Goal: Task Accomplishment & Management: Manage account settings

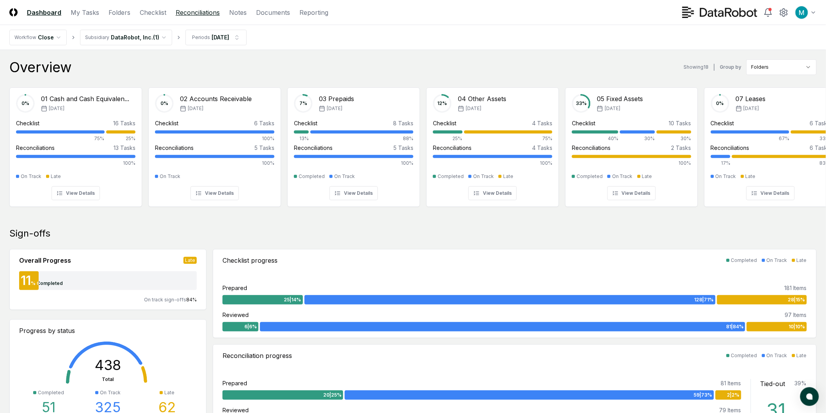
click at [201, 12] on link "Reconciliations" at bounding box center [198, 12] width 44 height 9
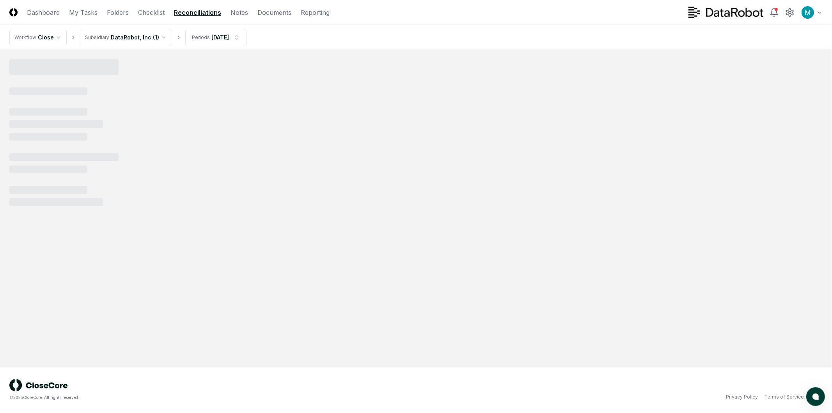
click at [147, 38] on html "CloseCore Dashboard My Tasks Folders Checklist Reconciliations Notes Documents …" at bounding box center [416, 206] width 832 height 413
click at [313, 51] on main at bounding box center [416, 208] width 832 height 316
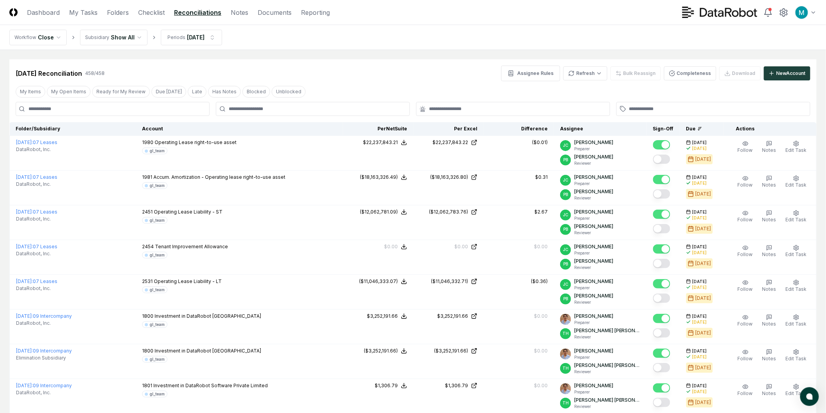
click at [391, 114] on div at bounding box center [313, 109] width 194 height 14
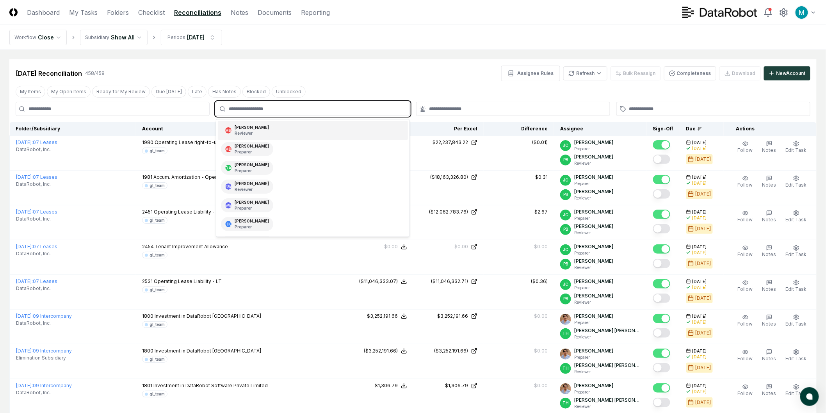
click at [389, 109] on input "text" at bounding box center [317, 108] width 176 height 7
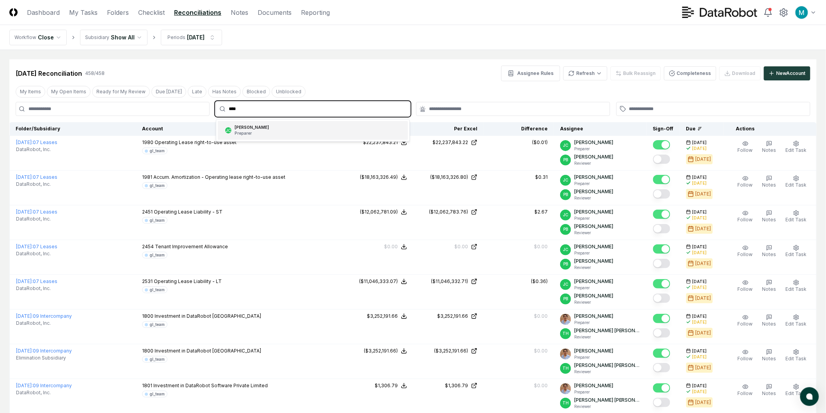
type input "*****"
click at [358, 132] on div "JC Julia Cheng Preparer" at bounding box center [313, 130] width 190 height 19
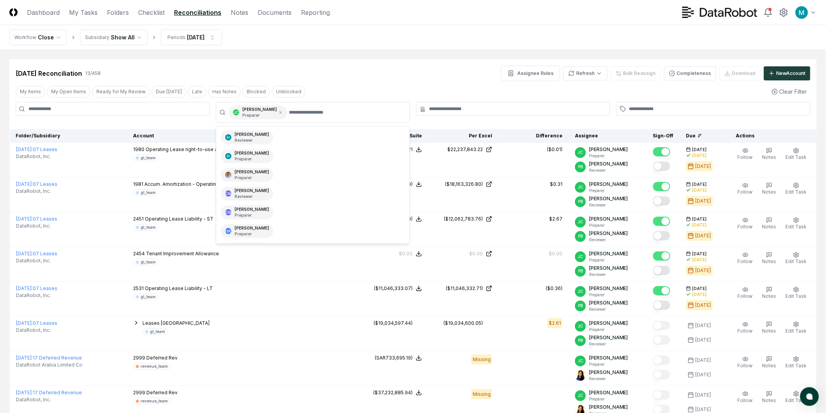
click at [417, 67] on div "Sep 2025 Reconciliation 13 / 458 Assignee Rules Refresh Bulk Reassign Completen…" at bounding box center [413, 74] width 795 height 16
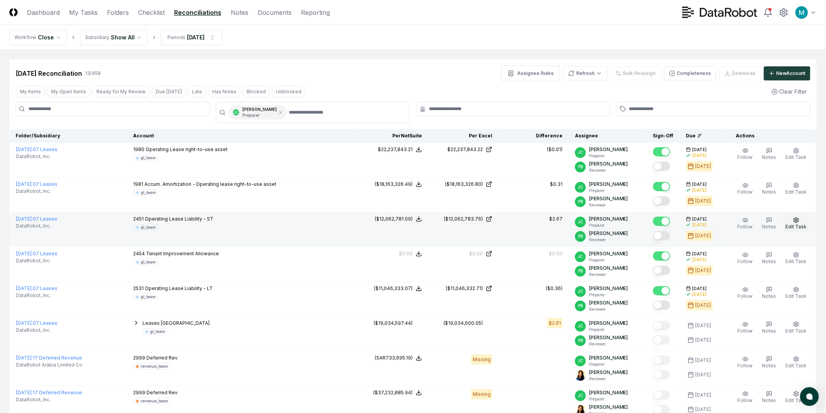
click at [794, 221] on icon "button" at bounding box center [796, 220] width 6 height 6
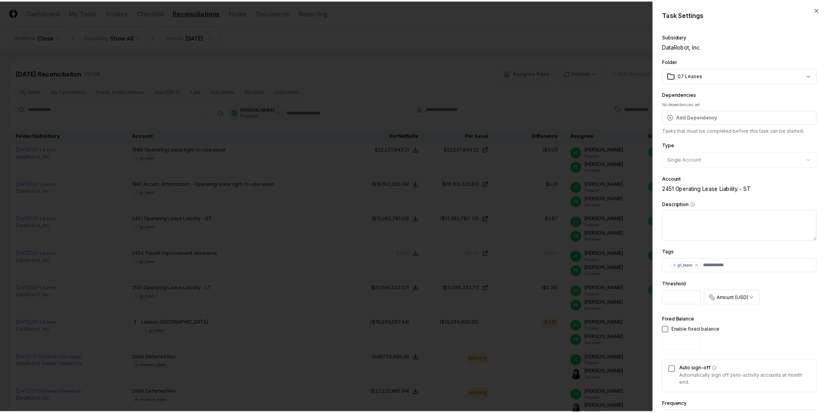
scroll to position [99, 0]
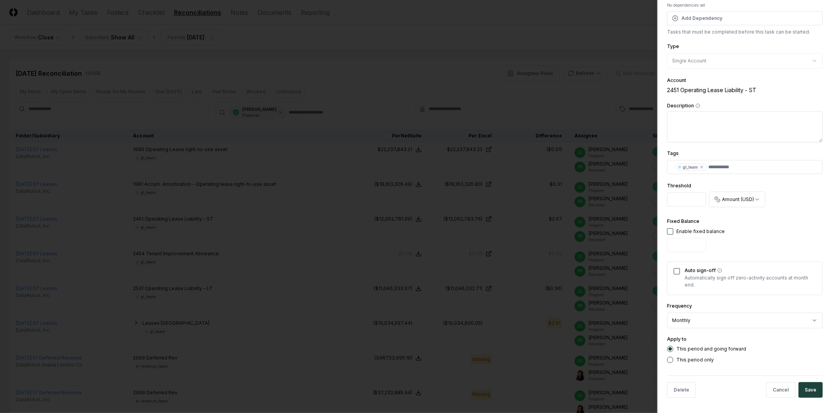
click at [516, 165] on div at bounding box center [416, 206] width 832 height 413
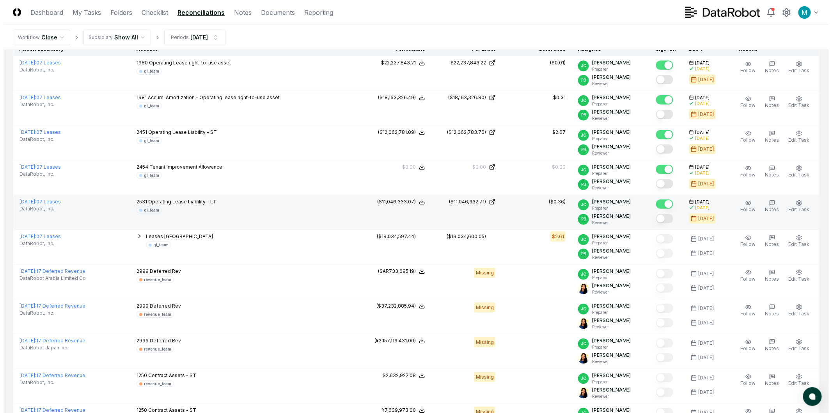
scroll to position [0, 0]
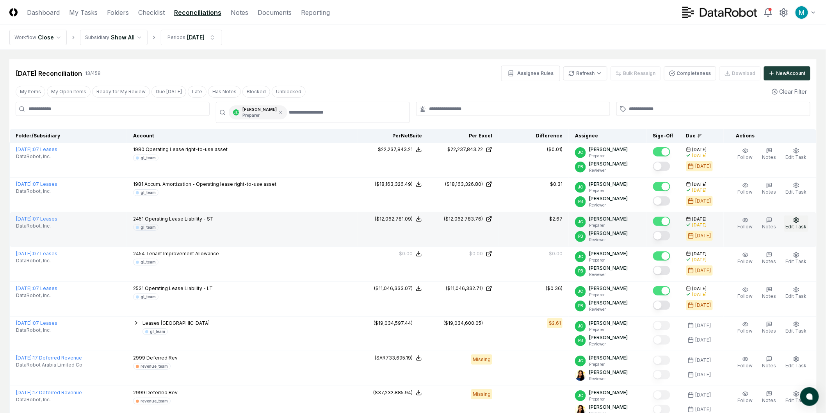
click at [790, 220] on button "Edit Task" at bounding box center [796, 223] width 24 height 16
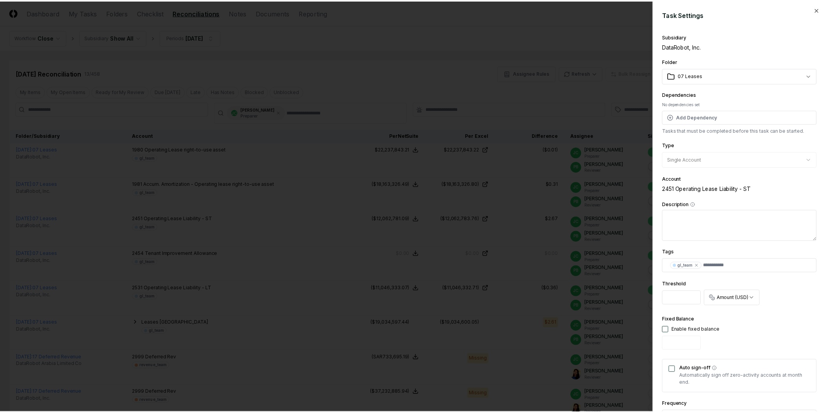
scroll to position [99, 0]
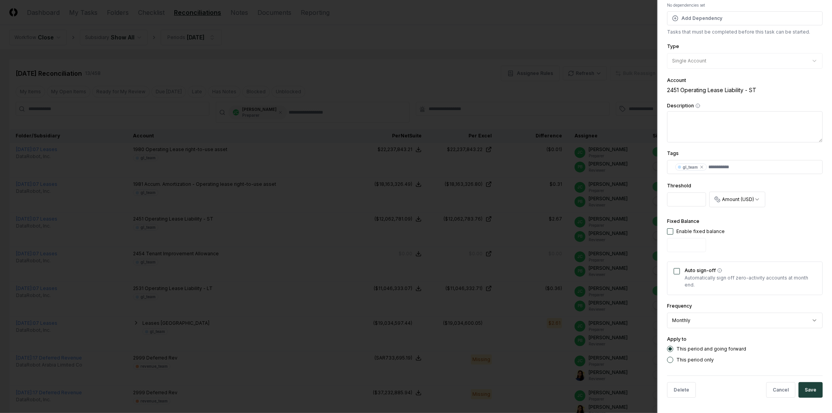
click at [562, 238] on div at bounding box center [416, 206] width 832 height 413
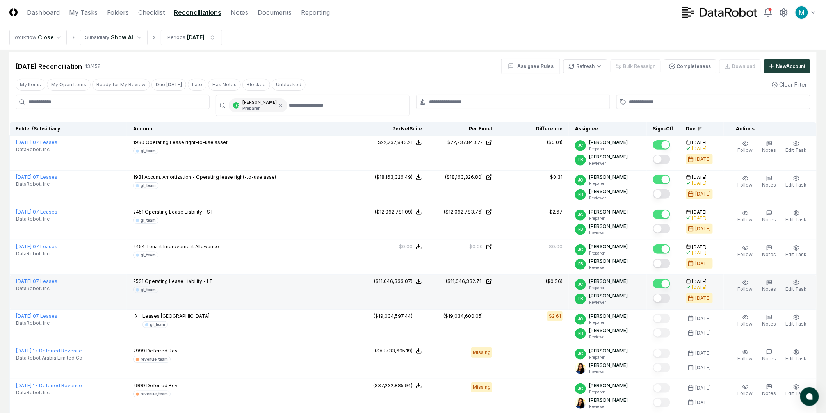
scroll to position [0, 0]
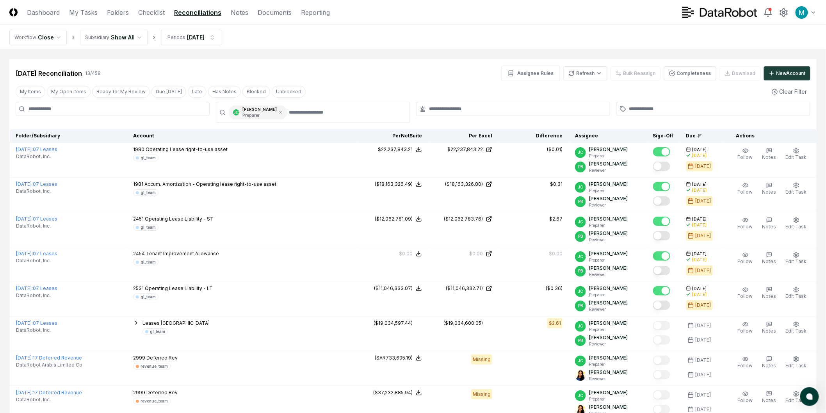
click at [393, 68] on div "Sep 2025 Reconciliation 13 / 458 Assignee Rules Refresh Bulk Reassign Completen…" at bounding box center [413, 74] width 795 height 16
click at [278, 111] on icon at bounding box center [280, 112] width 5 height 5
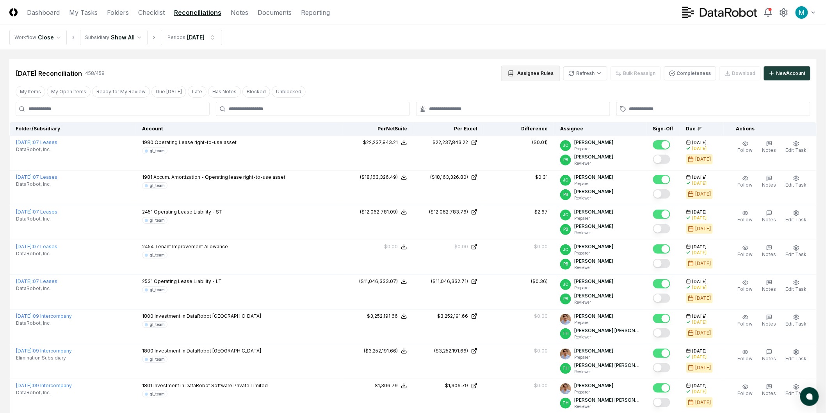
click at [533, 76] on button "Assignee Rules" at bounding box center [530, 74] width 59 height 16
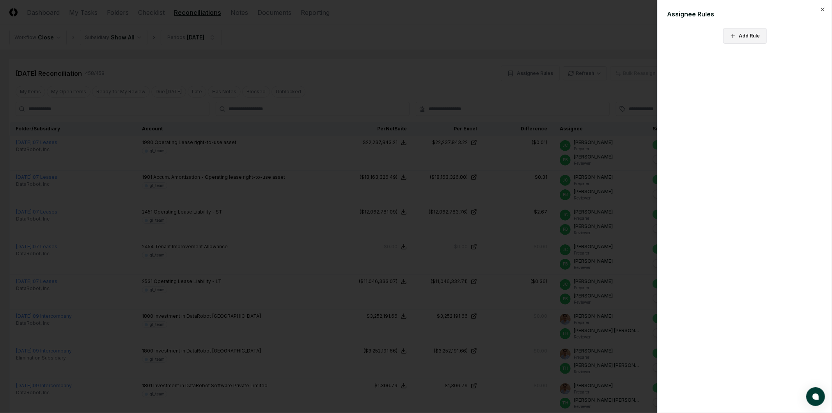
click at [760, 45] on div "Assignee Rules Add Rule Close" at bounding box center [745, 206] width 175 height 413
click at [755, 36] on button "Add Rule" at bounding box center [746, 36] width 44 height 16
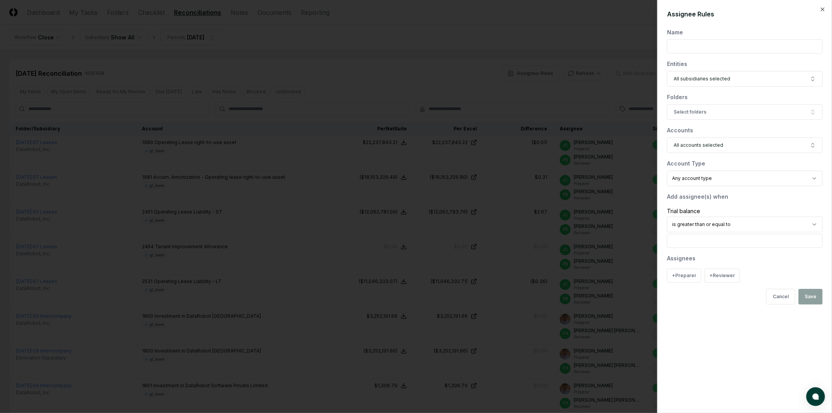
click at [553, 53] on div at bounding box center [416, 206] width 832 height 413
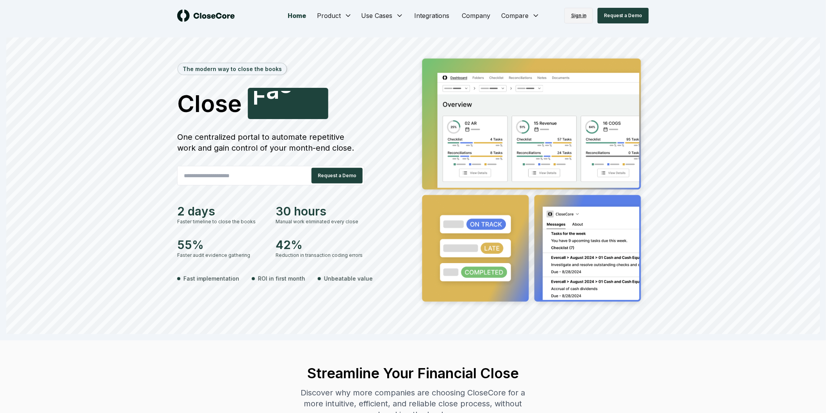
click at [587, 12] on link "Sign in" at bounding box center [578, 16] width 28 height 16
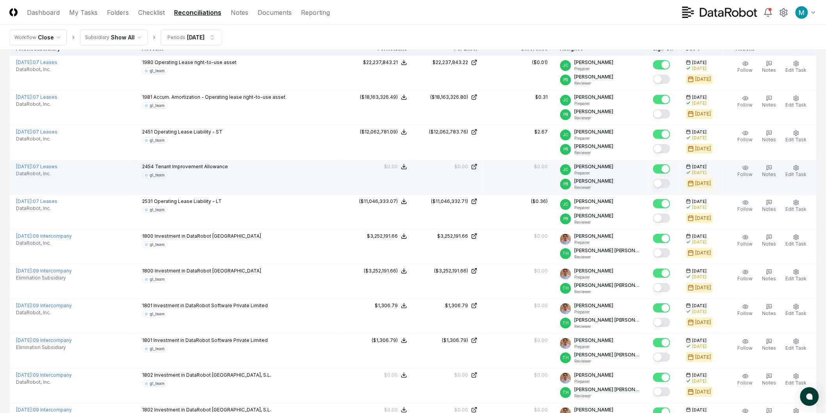
scroll to position [87, 0]
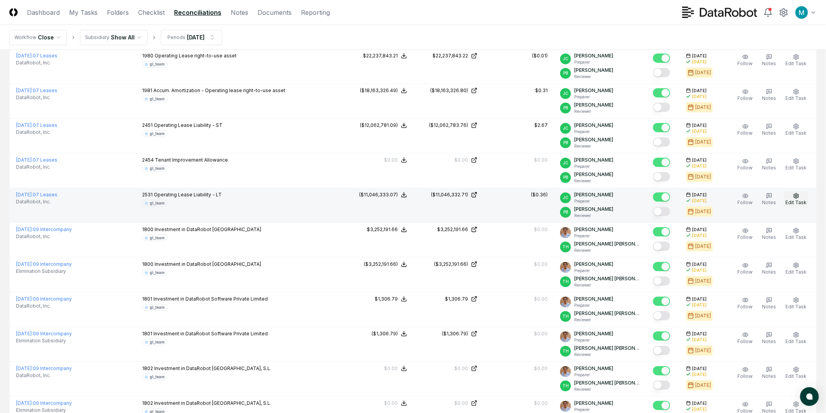
click at [796, 201] on span "Edit Task" at bounding box center [796, 202] width 21 height 6
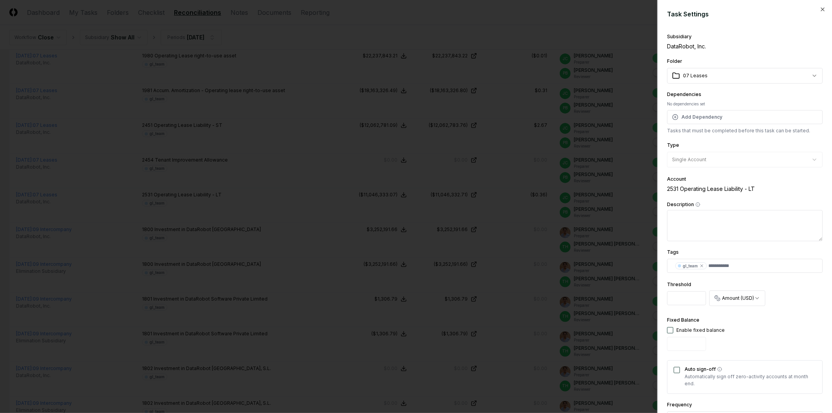
click at [604, 310] on div at bounding box center [416, 206] width 832 height 413
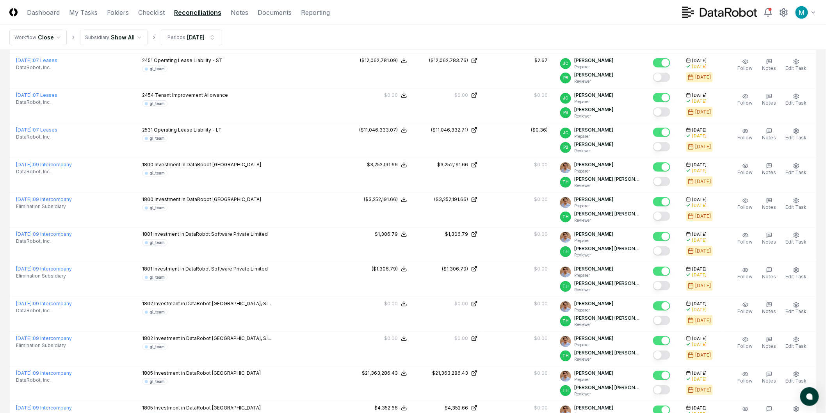
scroll to position [0, 0]
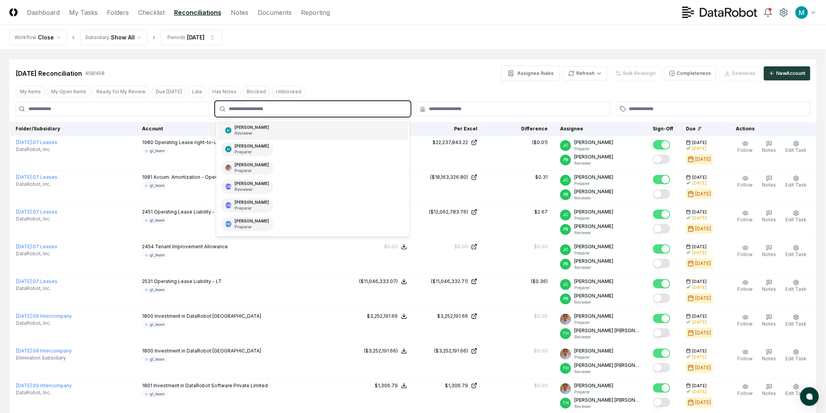
click at [255, 106] on input "text" at bounding box center [317, 108] width 176 height 7
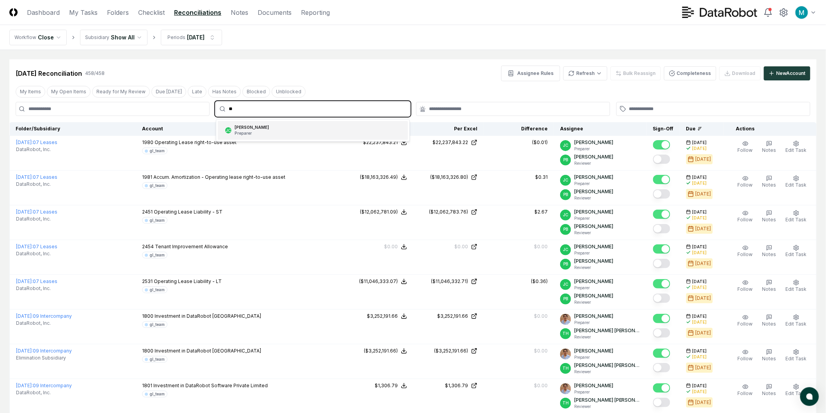
type input "*"
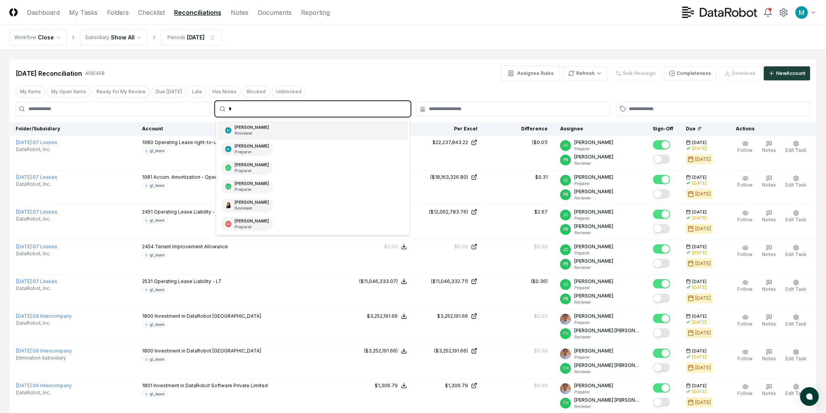
scroll to position [0, 0]
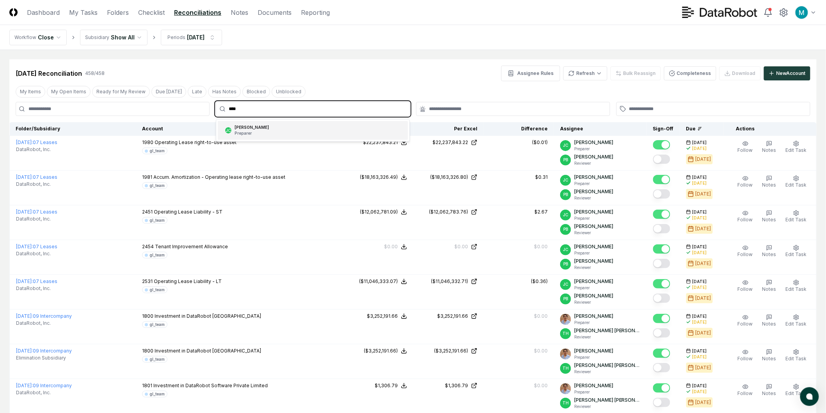
type input "*****"
click at [279, 135] on div "JC Julia Cheng Preparer" at bounding box center [313, 130] width 190 height 19
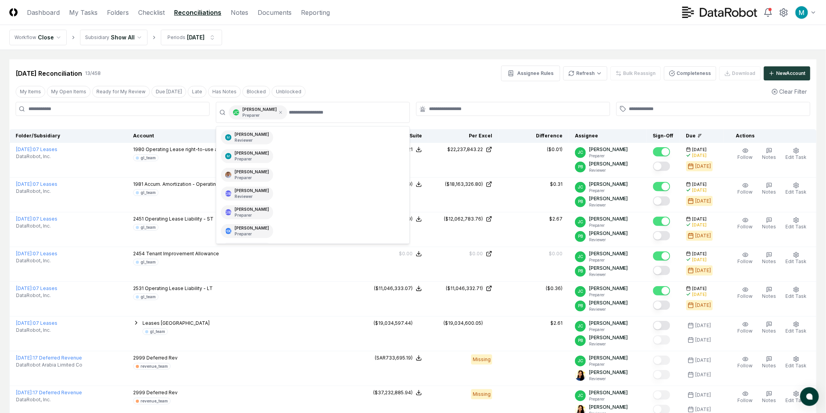
click at [533, 102] on div at bounding box center [513, 109] width 194 height 14
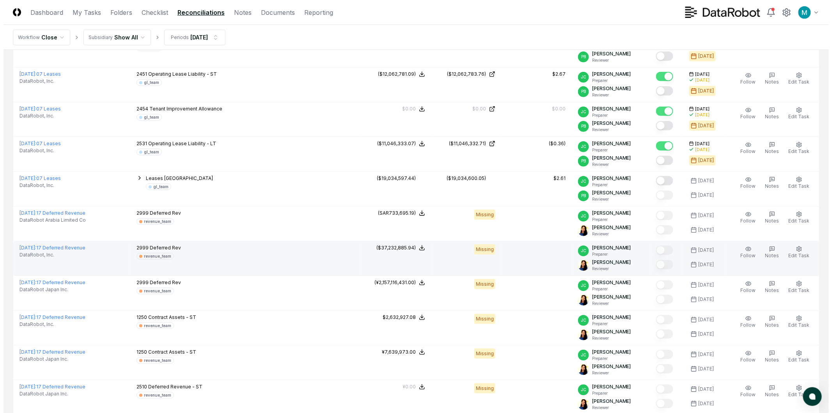
scroll to position [64, 0]
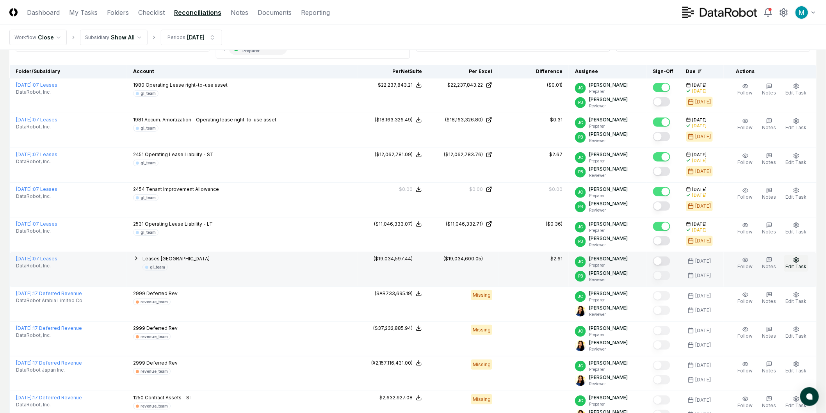
click at [801, 264] on span "Edit Task" at bounding box center [796, 266] width 21 height 6
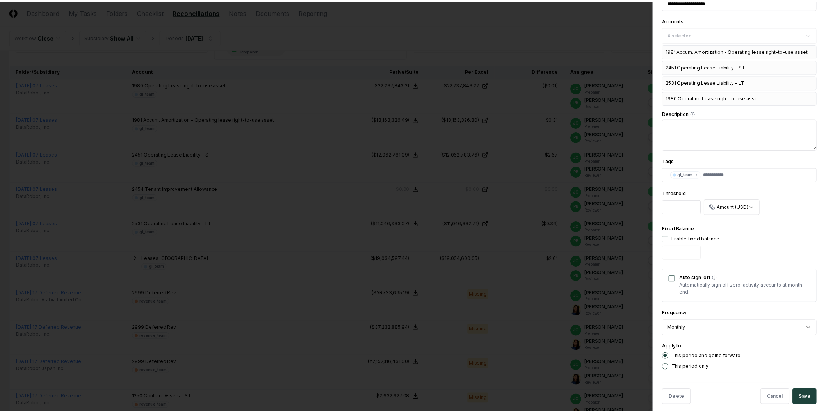
scroll to position [197, 0]
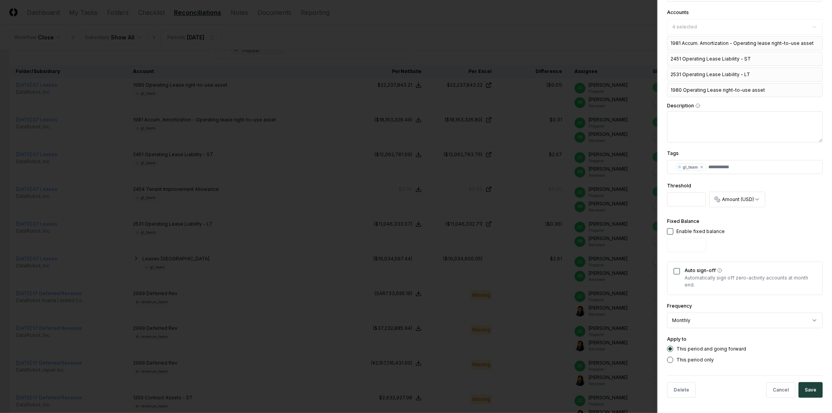
click at [594, 278] on div at bounding box center [416, 206] width 832 height 413
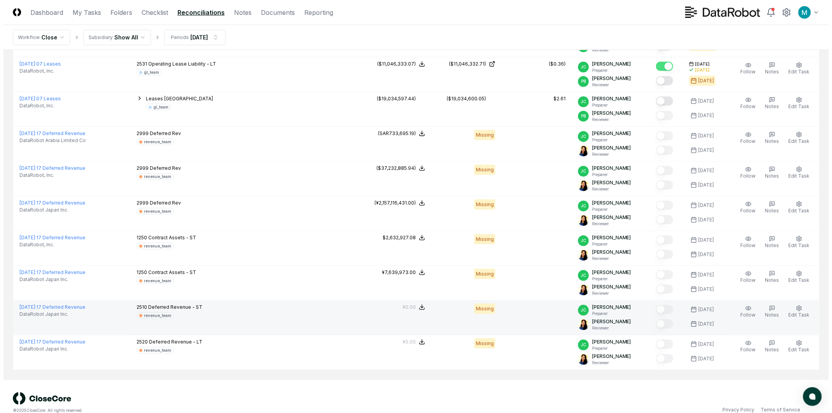
scroll to position [238, 0]
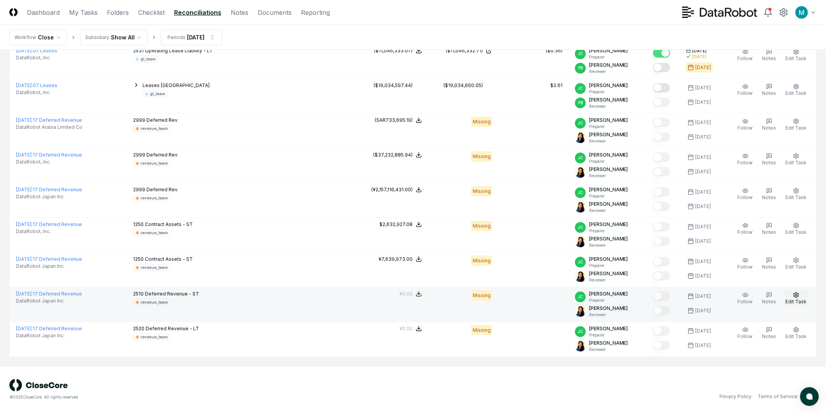
click at [802, 297] on button "Edit Task" at bounding box center [796, 298] width 24 height 16
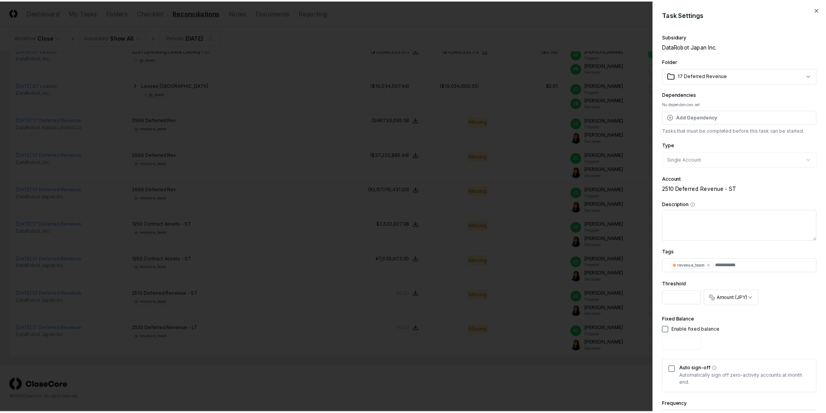
scroll to position [87, 0]
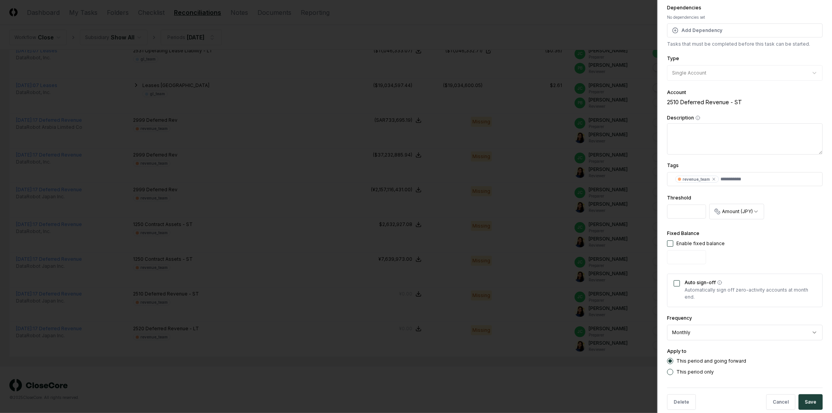
click at [580, 306] on div at bounding box center [416, 206] width 832 height 413
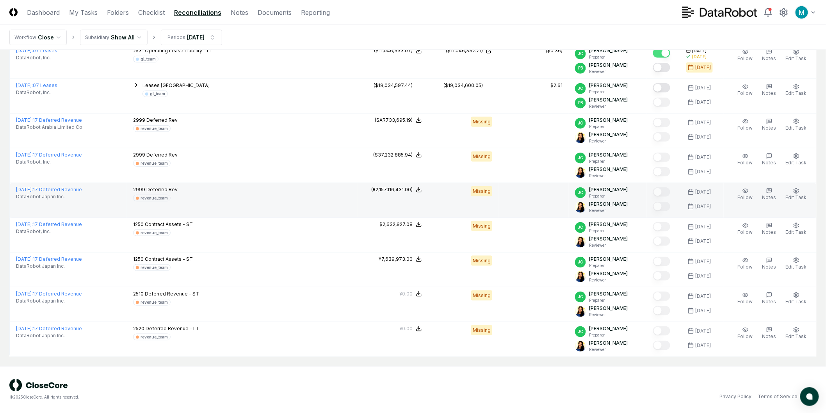
scroll to position [0, 0]
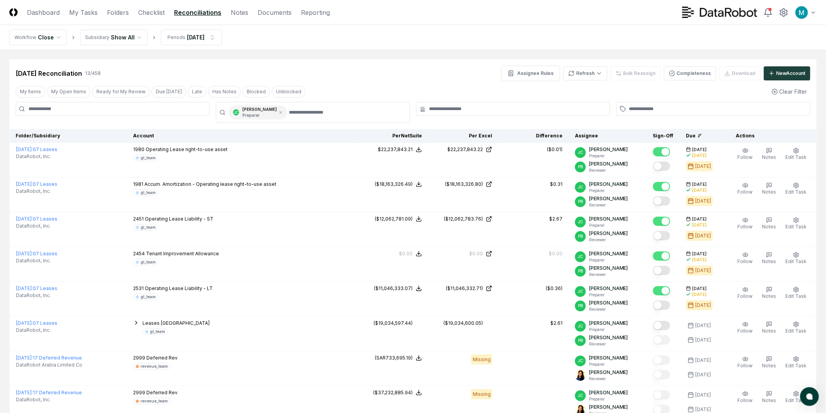
click at [365, 76] on div "Sep 2025 Reconciliation 13 / 458 Assignee Rules Refresh Bulk Reassign Completen…" at bounding box center [413, 74] width 795 height 16
click at [278, 112] on icon at bounding box center [280, 112] width 5 height 5
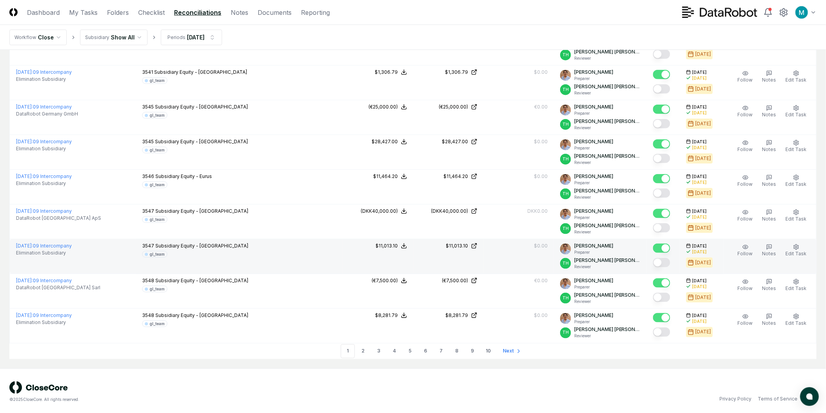
scroll to position [1533, 0]
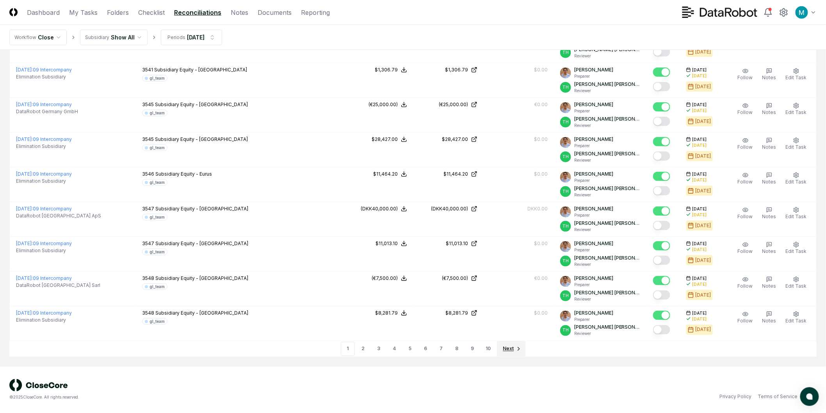
click at [519, 349] on icon "Go to next page" at bounding box center [519, 349] width 6 height 6
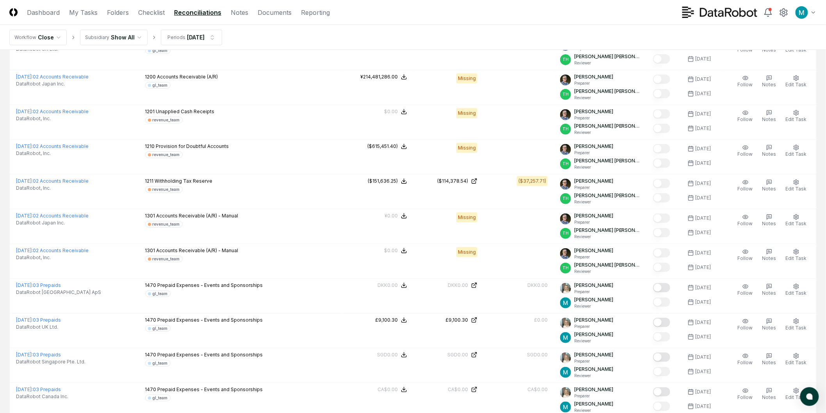
scroll to position [1533, 0]
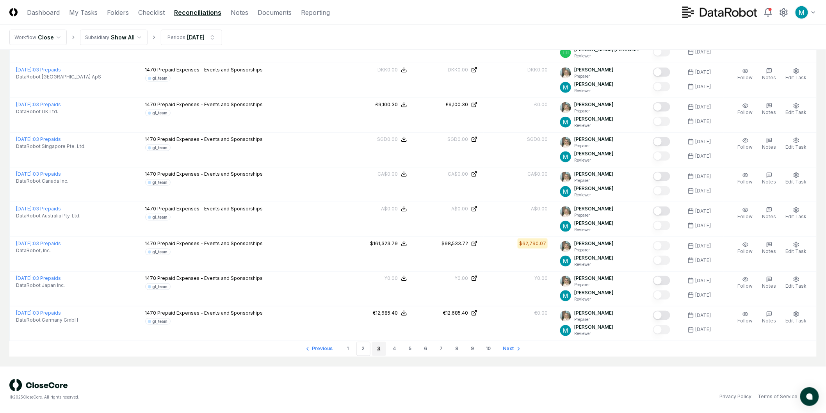
click at [383, 349] on link "3" at bounding box center [379, 349] width 14 height 14
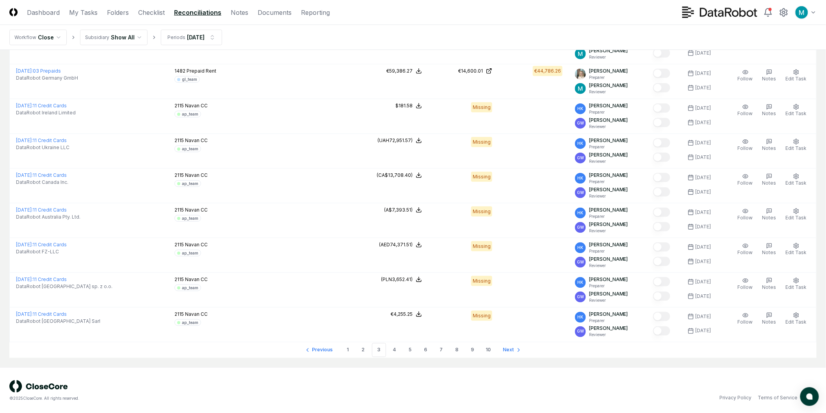
scroll to position [1533, 0]
click at [510, 349] on span "Next" at bounding box center [508, 348] width 11 height 7
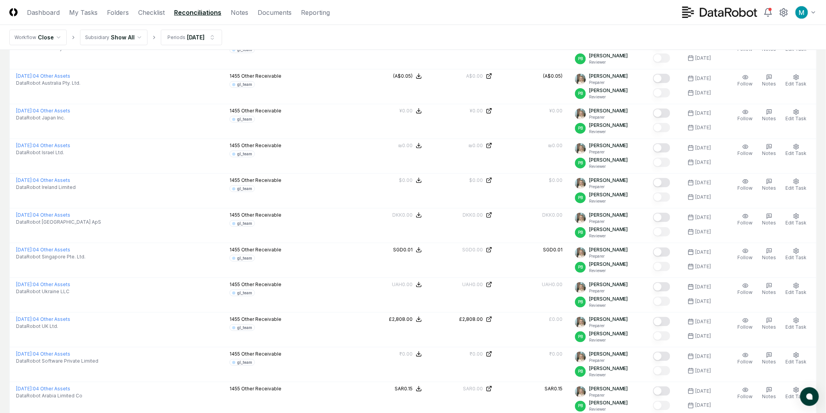
scroll to position [1533, 0]
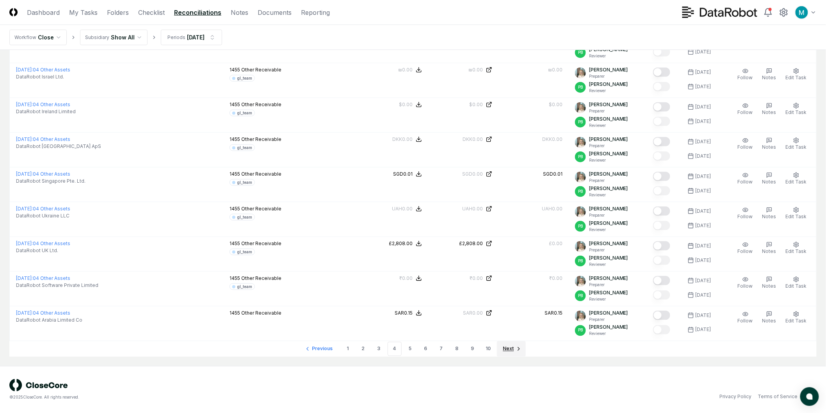
click at [506, 353] on link "Next" at bounding box center [511, 349] width 29 height 16
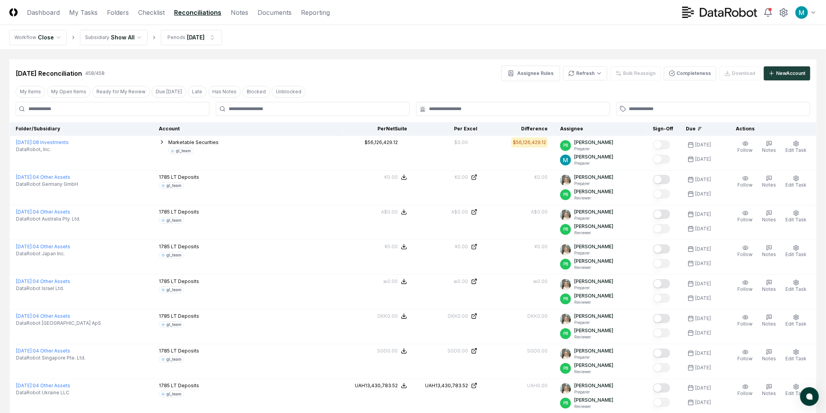
click at [153, 112] on input at bounding box center [113, 109] width 194 height 14
click at [377, 68] on div "Sep 2025 Reconciliation 458 / 458 Assignee Rules Refresh Bulk Reassign Complete…" at bounding box center [413, 74] width 795 height 16
drag, startPoint x: 124, startPoint y: 105, endPoint x: 255, endPoint y: 65, distance: 137.5
click at [124, 105] on input at bounding box center [113, 109] width 194 height 14
type input "****"
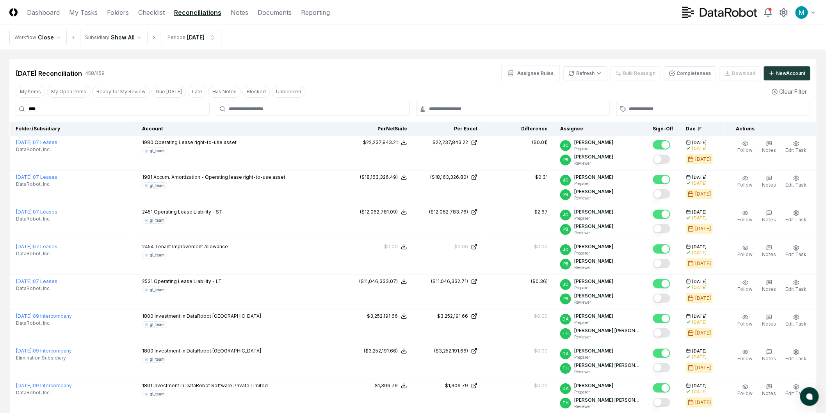
click at [172, 105] on input "****" at bounding box center [113, 109] width 194 height 14
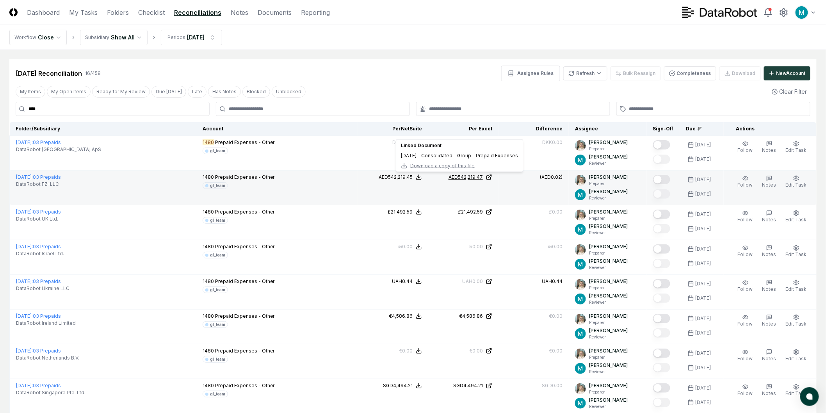
click at [492, 178] on icon at bounding box center [489, 177] width 6 height 6
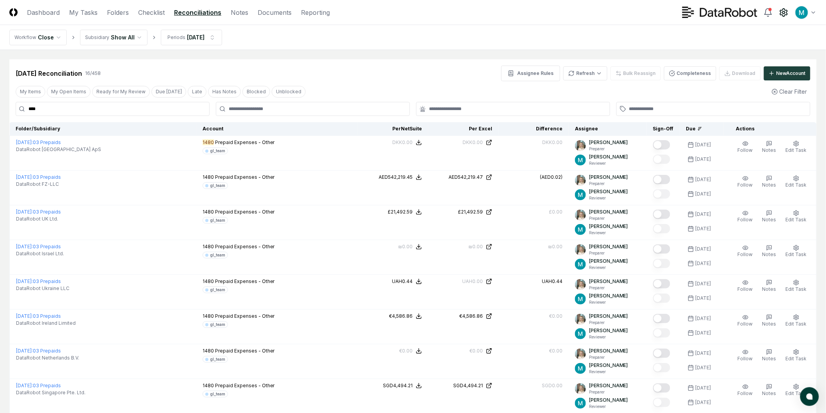
click at [784, 12] on icon at bounding box center [783, 12] width 9 height 9
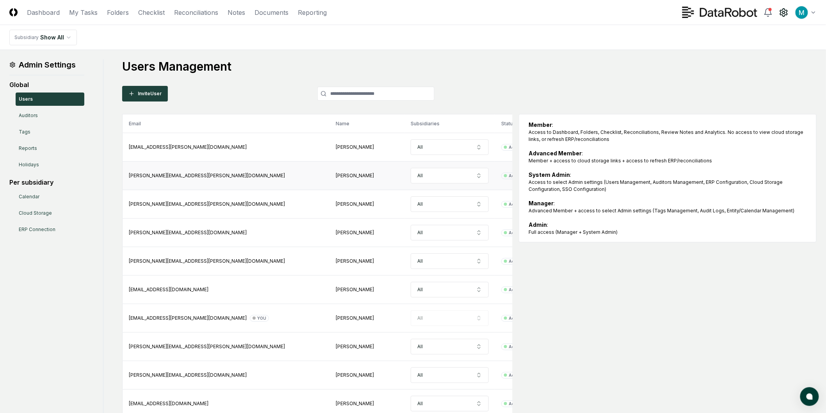
click at [462, 179] on html "CloseCore Dashboard My Tasks Folders Checklist Reconciliations Notes Documents …" at bounding box center [413, 360] width 826 height 720
click at [618, 242] on div "Member : Access to Dashboard, Folders, Checklist, Reconciliations, Review Notes…" at bounding box center [668, 178] width 298 height 128
drag, startPoint x: 554, startPoint y: 162, endPoint x: 617, endPoint y: 162, distance: 62.8
click at [617, 162] on div "Member + access to cloud storage links + access to refresh ERP/reconciliations" at bounding box center [667, 160] width 278 height 7
drag, startPoint x: 541, startPoint y: 206, endPoint x: 558, endPoint y: 207, distance: 17.2
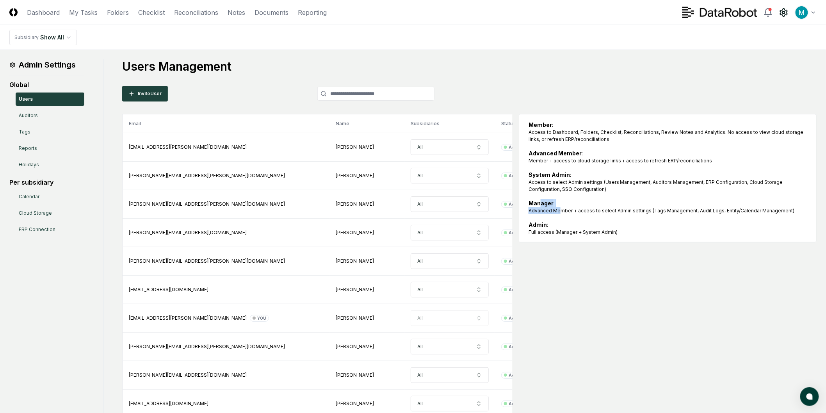
click at [558, 207] on div "Manager : Advanced Member + access to select Admin settings (Tags Management, A…" at bounding box center [667, 206] width 278 height 15
click at [569, 221] on div "Admin : Full access (Manager + System Admin)" at bounding box center [667, 228] width 278 height 15
click at [141, 13] on link "Checklist" at bounding box center [151, 12] width 27 height 9
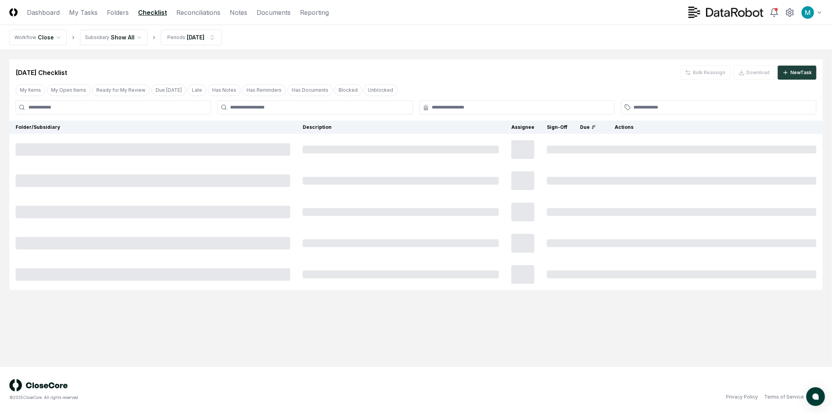
click at [198, 11] on link "Reconciliations" at bounding box center [198, 12] width 44 height 9
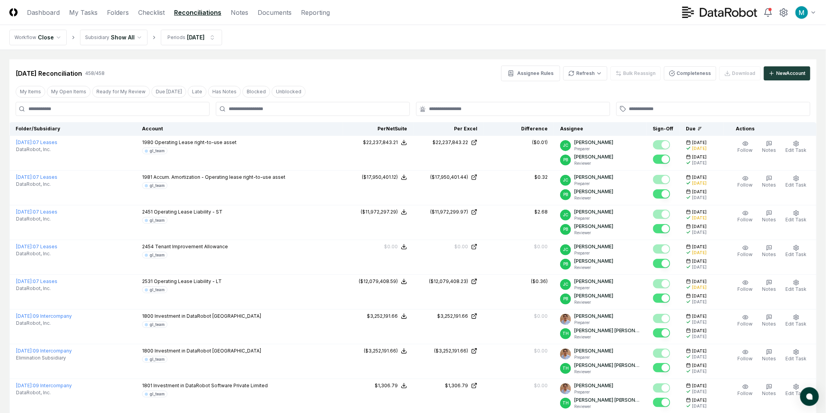
click at [135, 110] on input at bounding box center [113, 109] width 194 height 14
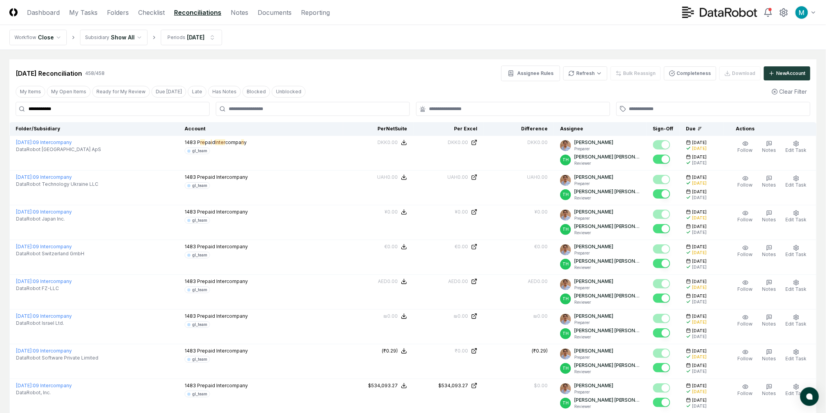
type input "**********"
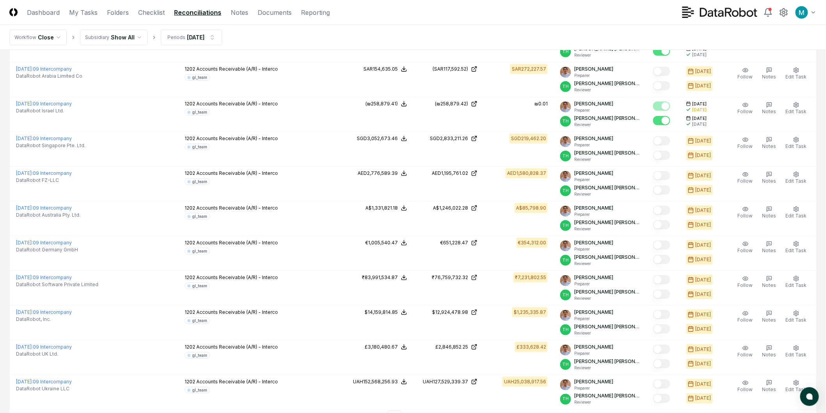
scroll to position [1533, 0]
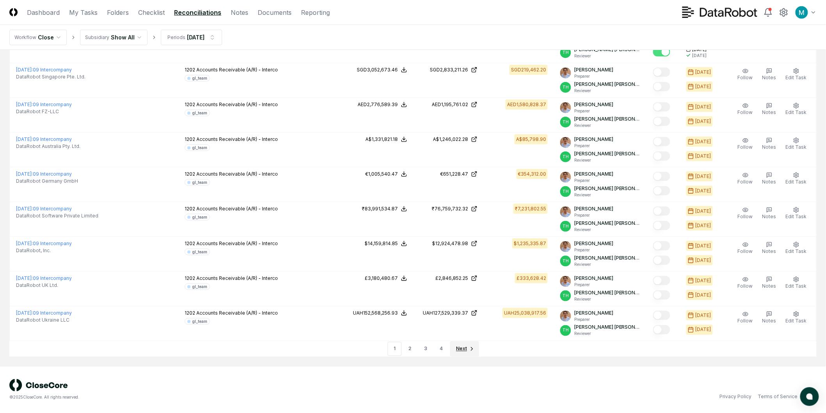
click at [469, 351] on icon "Go to next page" at bounding box center [472, 349] width 6 height 6
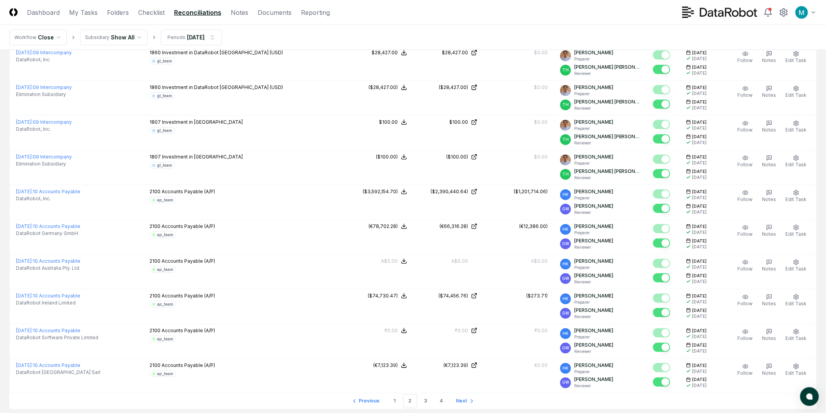
scroll to position [1533, 0]
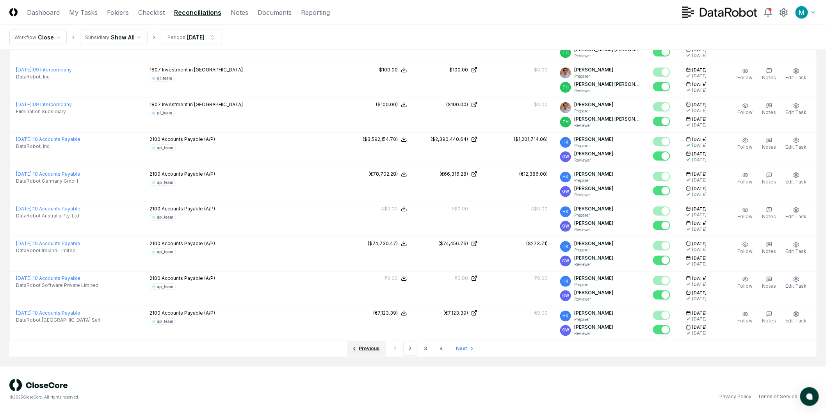
click at [358, 351] on link "Previous" at bounding box center [366, 349] width 39 height 16
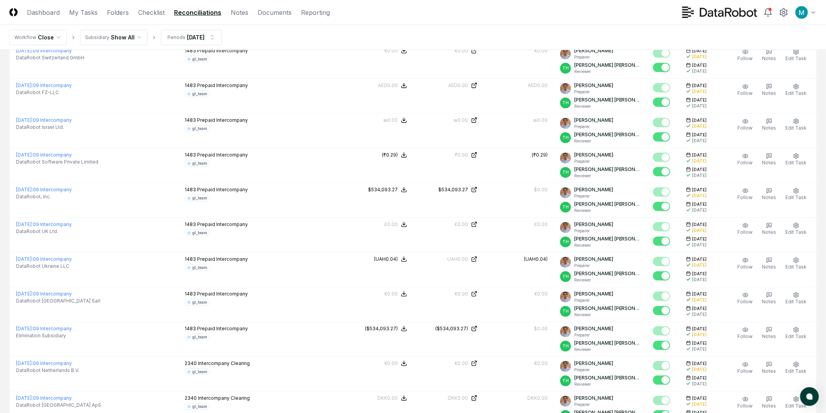
scroll to position [1533, 0]
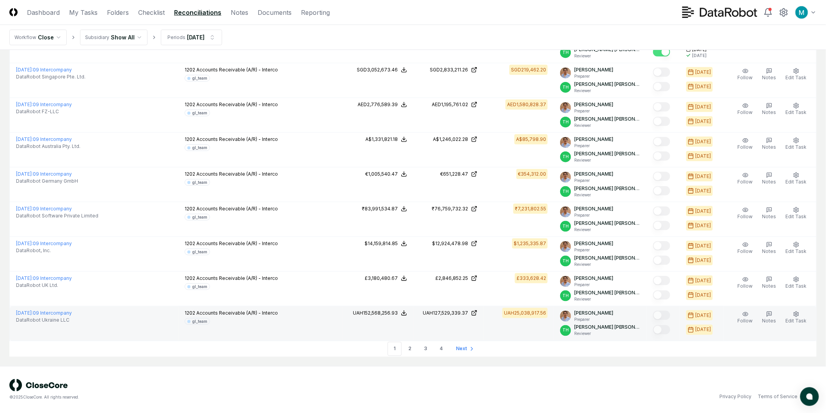
drag, startPoint x: 424, startPoint y: 168, endPoint x: 376, endPoint y: 329, distance: 168.6
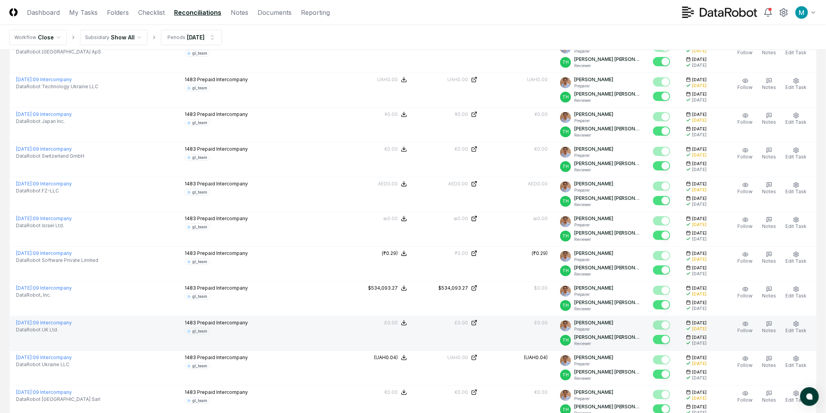
scroll to position [0, 0]
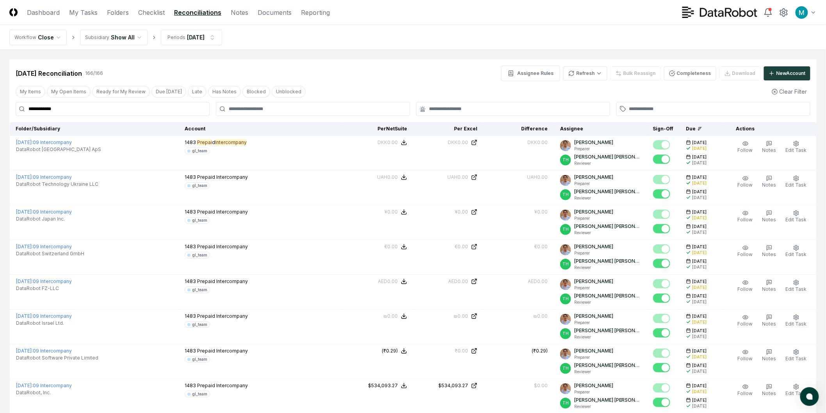
click at [400, 69] on div "Aug 2025 Reconciliation 166 / 166 Assignee Rules Refresh Bulk Reassign Complete…" at bounding box center [413, 74] width 795 height 16
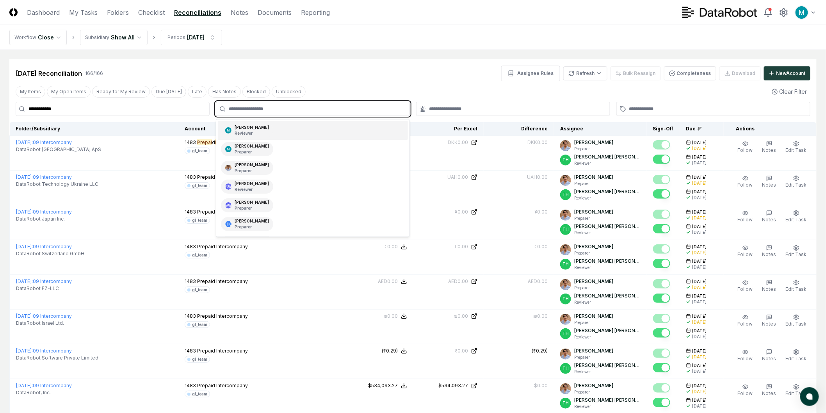
click at [248, 105] on input "text" at bounding box center [317, 108] width 176 height 7
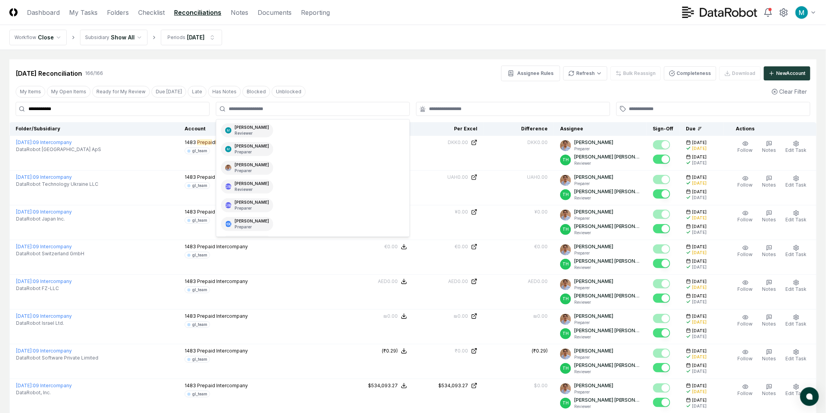
click at [155, 110] on input "**********" at bounding box center [113, 109] width 194 height 14
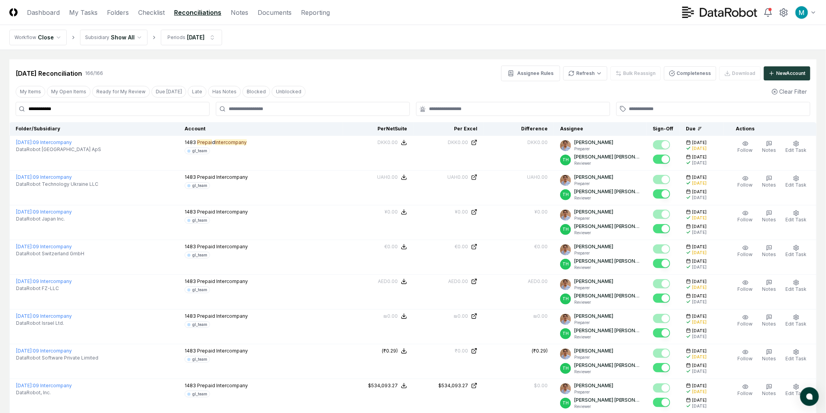
click at [155, 110] on input "**********" at bounding box center [113, 109] width 194 height 14
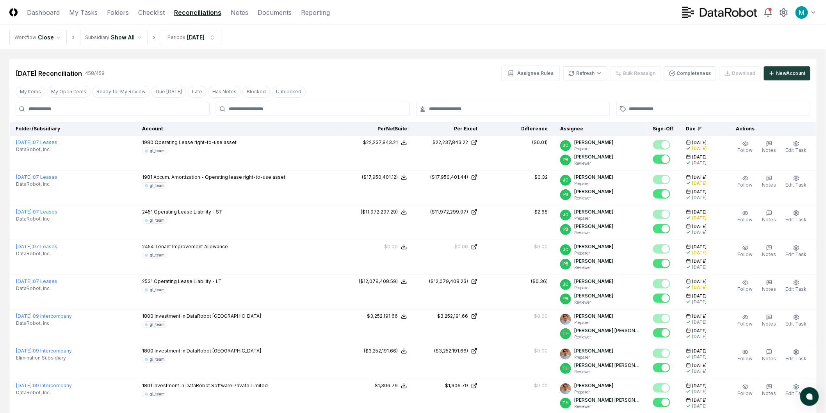
click at [379, 88] on div "My Items My Open Items Ready for My Review Due Today Late Has Notes Blocked Unb…" at bounding box center [412, 91] width 807 height 14
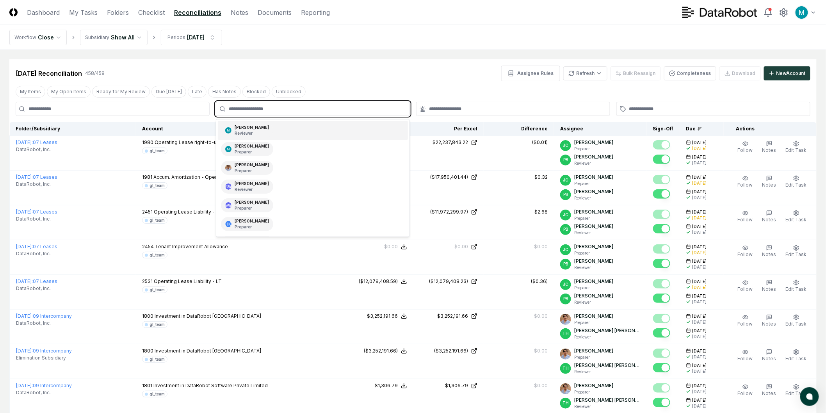
click at [278, 108] on input "text" at bounding box center [317, 108] width 176 height 7
click at [416, 75] on div "Aug 2025 Reconciliation 458 / 458 Assignee Rules Refresh Bulk Reassign Complete…" at bounding box center [413, 74] width 795 height 16
click at [363, 109] on input "text" at bounding box center [317, 108] width 176 height 7
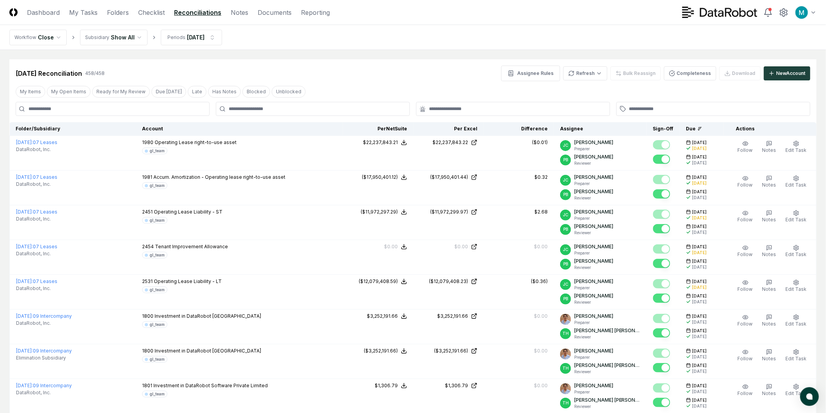
click at [436, 77] on div "Aug 2025 Reconciliation 458 / 458 Assignee Rules Refresh Bulk Reassign Complete…" at bounding box center [413, 74] width 795 height 16
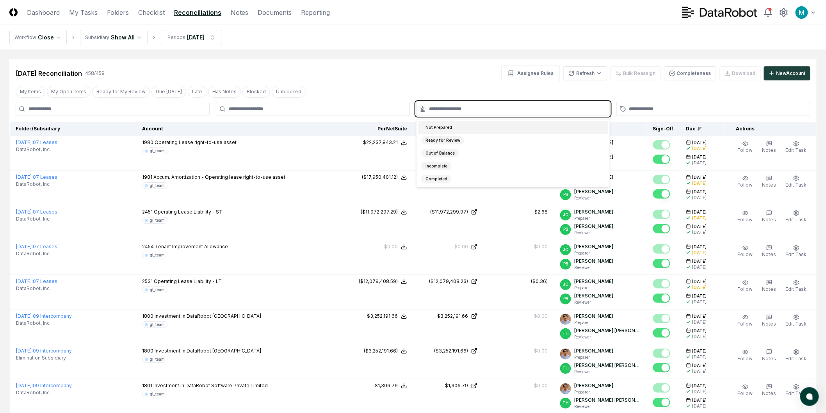
click at [457, 105] on div at bounding box center [513, 109] width 194 height 14
click at [458, 75] on div "Aug 2025 Reconciliation 458 / 458 Assignee Rules Refresh Bulk Reassign Complete…" at bounding box center [413, 74] width 795 height 16
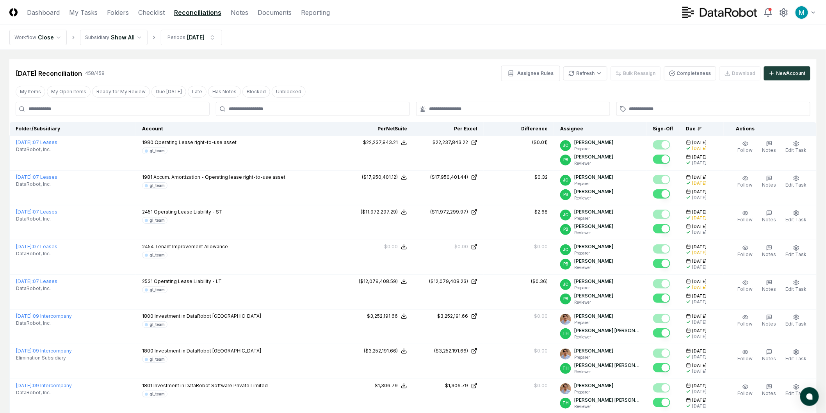
click at [645, 105] on div at bounding box center [713, 109] width 194 height 14
click at [646, 114] on div at bounding box center [713, 109] width 194 height 14
click at [647, 112] on input "text" at bounding box center [717, 108] width 176 height 7
click at [454, 68] on div "Aug 2025 Reconciliation 458 / 458 Assignee Rules Refresh Bulk Reassign Complete…" at bounding box center [413, 74] width 795 height 16
click at [397, 80] on div "Aug 2025 Reconciliation 458 / 458 Assignee Rules Refresh Bulk Reassign Complete…" at bounding box center [413, 74] width 795 height 16
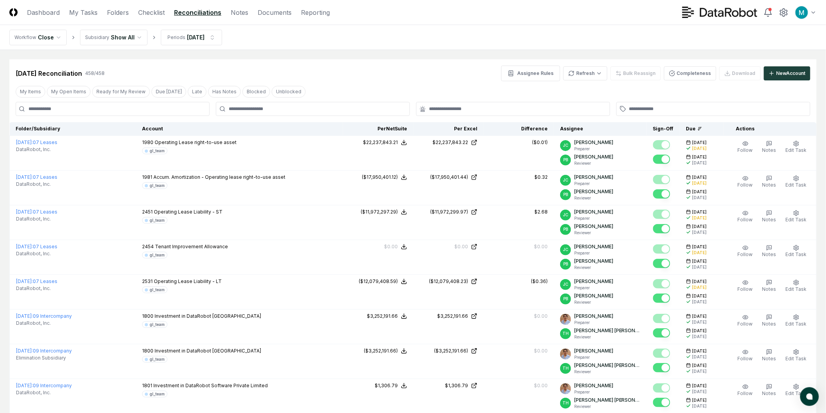
click at [350, 87] on div "My Items My Open Items Ready for My Review Due Today Late Has Notes Blocked Unb…" at bounding box center [412, 91] width 807 height 14
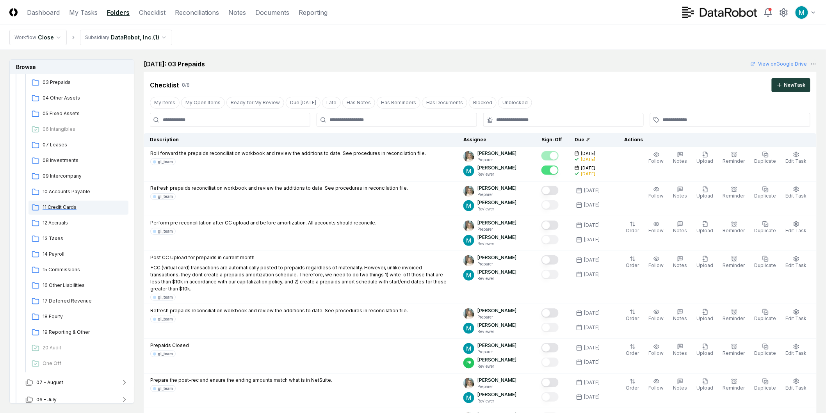
scroll to position [217, 0]
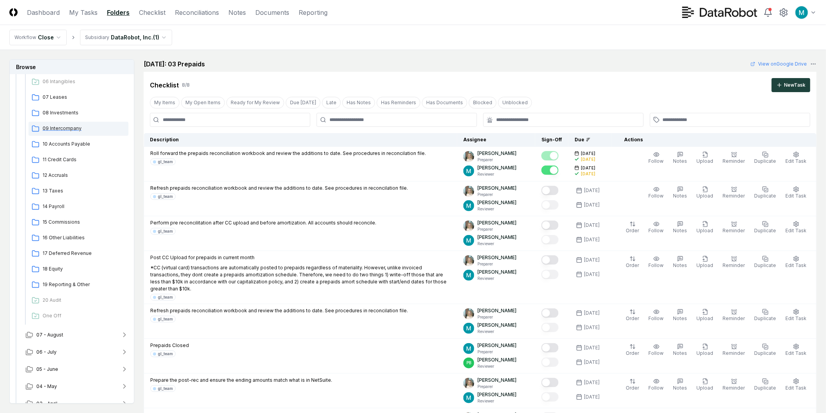
click at [76, 130] on span "09 Intercompany" at bounding box center [84, 128] width 83 height 7
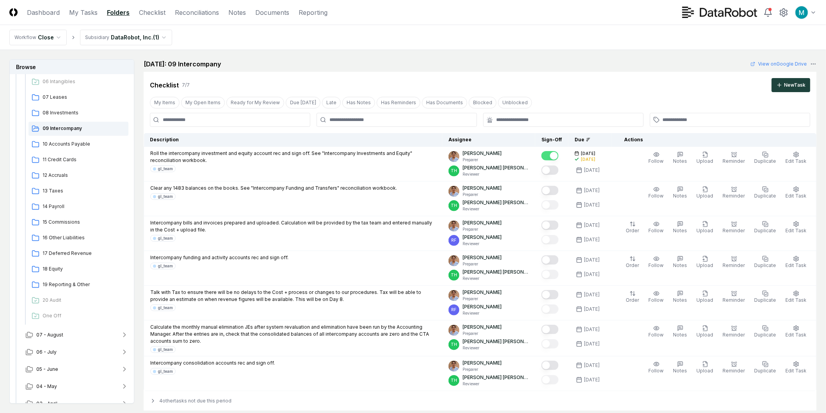
click at [143, 28] on nav "Workflow Close Subsidiary DataRobot, Inc. ( 1 )" at bounding box center [413, 37] width 826 height 25
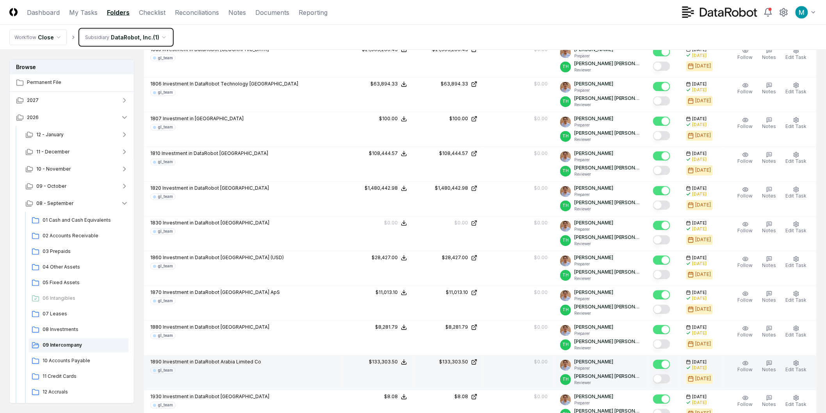
scroll to position [607, 0]
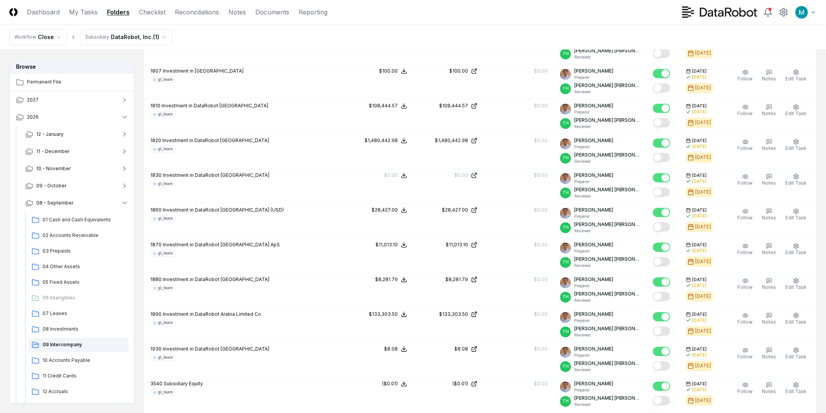
drag, startPoint x: 598, startPoint y: 20, endPoint x: 681, endPoint y: 21, distance: 82.7
click at [598, 20] on header "CloseCore Dashboard My Tasks Folders Checklist Reconciliations Notes Documents …" at bounding box center [413, 12] width 826 height 25
click at [781, 16] on icon at bounding box center [783, 12] width 9 height 9
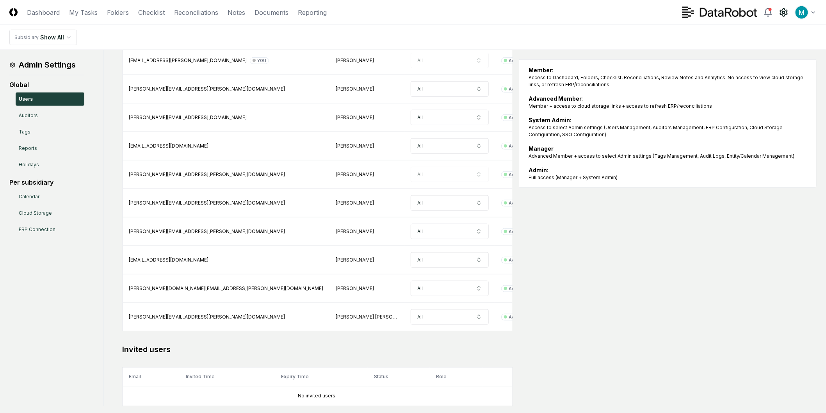
scroll to position [260, 0]
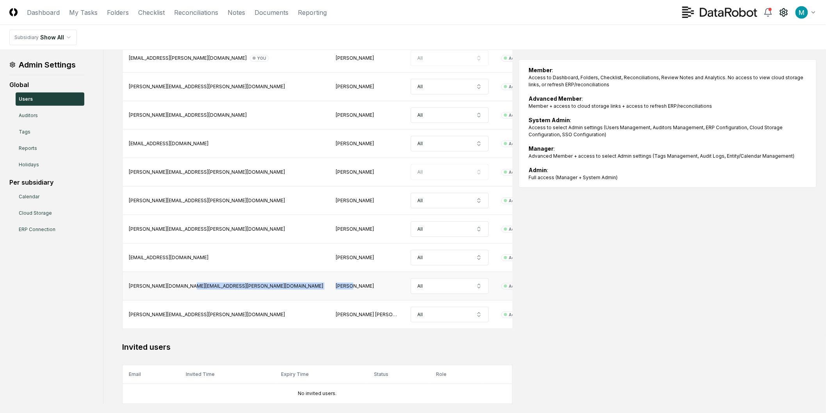
drag, startPoint x: 225, startPoint y: 289, endPoint x: 249, endPoint y: 288, distance: 23.4
click at [249, 288] on tr "scott.kim@datarobot.com Scott Kim All Active Member" at bounding box center [377, 286] width 509 height 28
click at [329, 290] on td "Scott Kim" at bounding box center [366, 286] width 75 height 28
drag, startPoint x: 234, startPoint y: 287, endPoint x: 251, endPoint y: 288, distance: 16.8
click at [336, 288] on div "Scott Kim" at bounding box center [367, 286] width 62 height 7
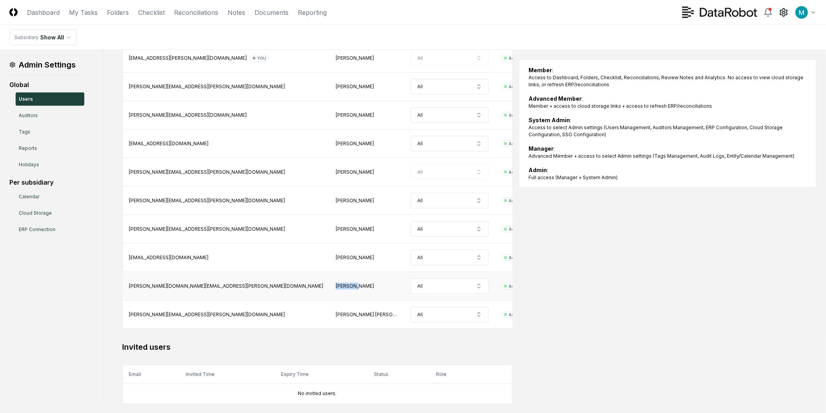
click at [336, 289] on div "Scott Kim" at bounding box center [367, 286] width 62 height 7
drag, startPoint x: 155, startPoint y: 288, endPoint x: 188, endPoint y: 290, distance: 32.4
click at [188, 290] on div "scott.kim@datarobot.com" at bounding box center [226, 286] width 194 height 7
click at [188, 290] on td "scott.kim@datarobot.com" at bounding box center [226, 286] width 207 height 28
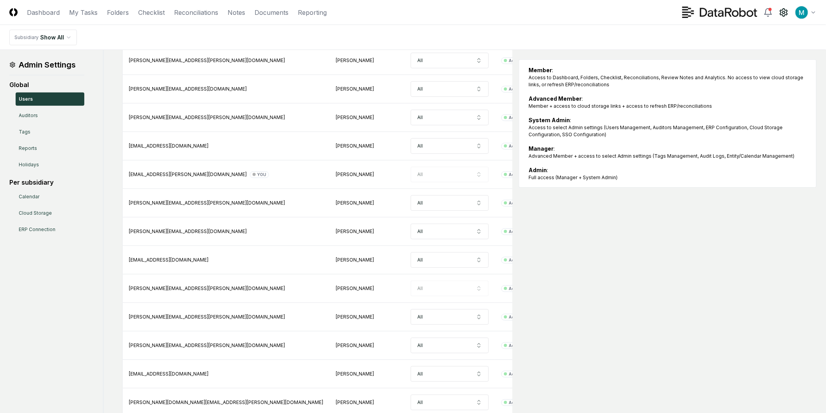
scroll to position [130, 0]
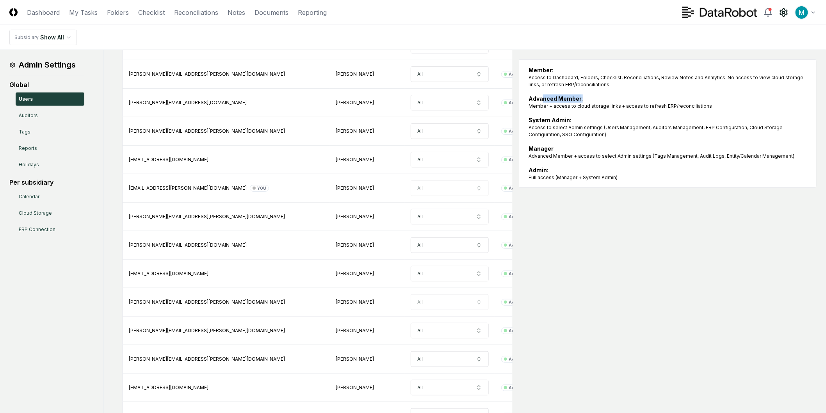
drag, startPoint x: 544, startPoint y: 92, endPoint x: 613, endPoint y: 100, distance: 69.9
click at [613, 99] on div "Member : Access to Dashboard, Folders, Checklist, Reconciliations, Review Notes…" at bounding box center [667, 123] width 278 height 115
click at [615, 100] on div "Advanced Member : Member + access to cloud storage links + access to refresh ER…" at bounding box center [667, 101] width 278 height 15
drag, startPoint x: 572, startPoint y: 105, endPoint x: 672, endPoint y: 107, distance: 100.7
click at [671, 106] on div "Member + access to cloud storage links + access to refresh ERP/reconciliations" at bounding box center [667, 106] width 278 height 7
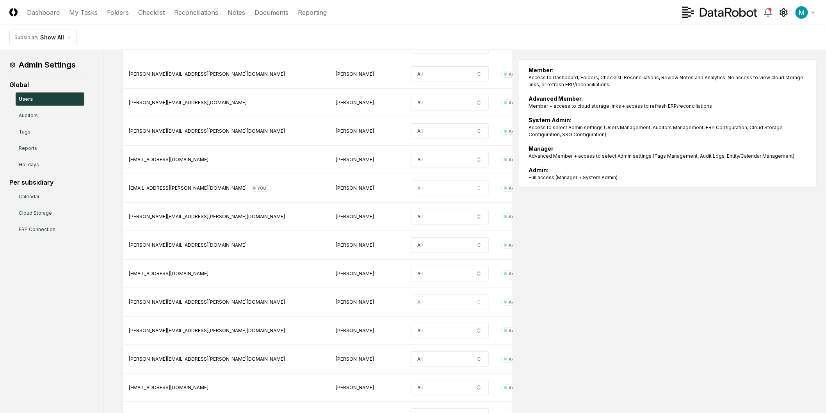
click at [673, 107] on div "Member + access to cloud storage links + access to refresh ERP/reconciliations" at bounding box center [667, 106] width 278 height 7
drag, startPoint x: 551, startPoint y: 100, endPoint x: 603, endPoint y: 112, distance: 52.9
click at [590, 110] on div "Member : Access to Dashboard, Folders, Checklist, Reconciliations, Review Notes…" at bounding box center [667, 123] width 278 height 115
click at [610, 112] on div "Member : Access to Dashboard, Folders, Checklist, Reconciliations, Review Notes…" at bounding box center [667, 123] width 278 height 115
drag, startPoint x: 545, startPoint y: 98, endPoint x: 600, endPoint y: 103, distance: 54.9
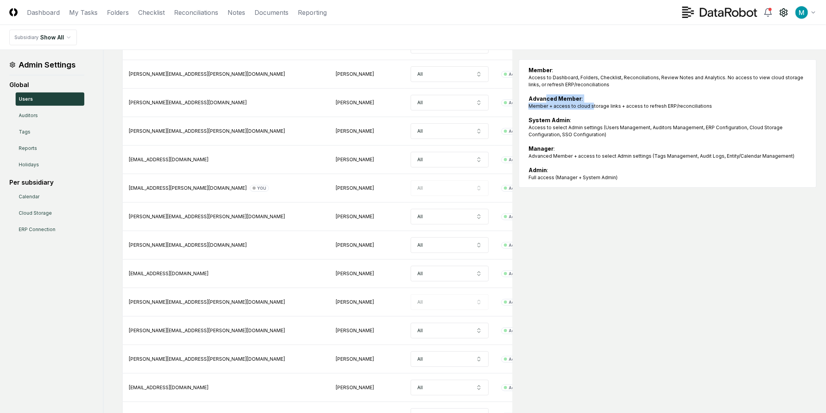
click at [592, 103] on div "Advanced Member : Member + access to cloud storage links + access to refresh ER…" at bounding box center [667, 101] width 278 height 15
click at [603, 105] on div "Member + access to cloud storage links + access to refresh ERP/reconciliations" at bounding box center [667, 106] width 278 height 7
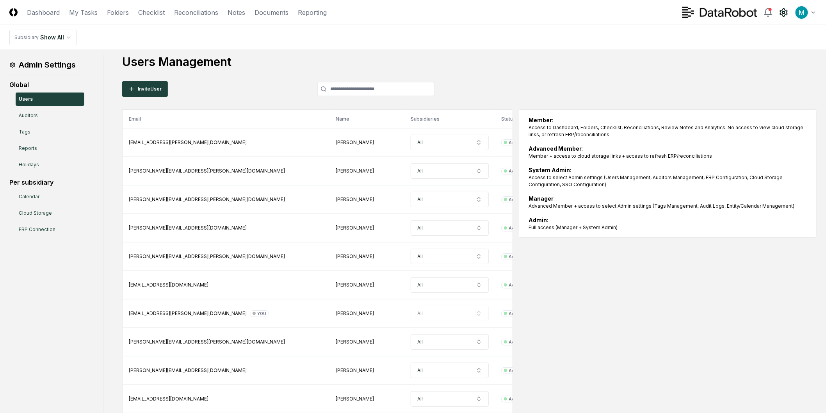
scroll to position [0, 0]
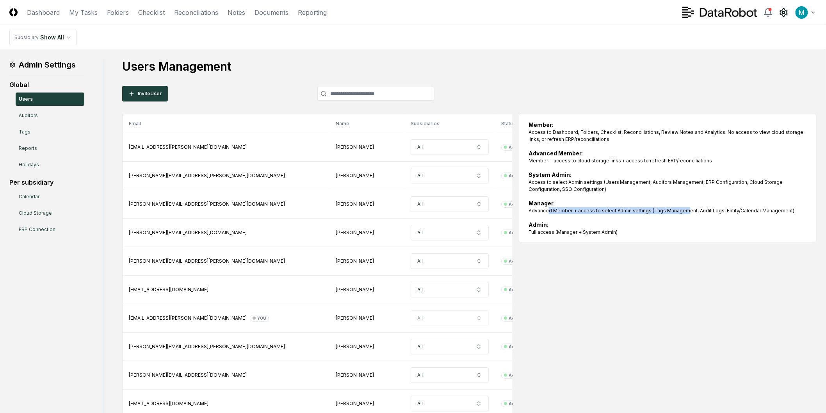
drag, startPoint x: 553, startPoint y: 212, endPoint x: 685, endPoint y: 212, distance: 131.9
click at [684, 212] on div "Advanced Member + access to select Admin settings (Tags Management, Audit Logs,…" at bounding box center [667, 210] width 278 height 7
click at [685, 212] on div "Advanced Member + access to select Admin settings (Tags Management, Audit Logs,…" at bounding box center [667, 210] width 278 height 7
drag, startPoint x: 689, startPoint y: 210, endPoint x: 763, endPoint y: 212, distance: 73.8
click at [763, 212] on div "Advanced Member + access to select Admin settings (Tags Management, Audit Logs,…" at bounding box center [667, 210] width 278 height 7
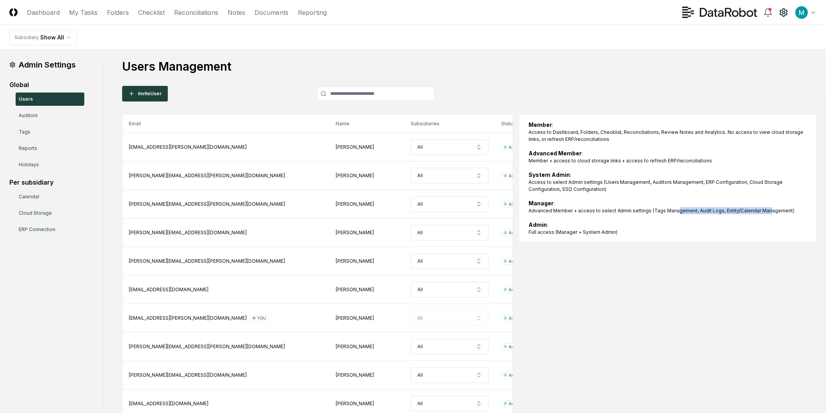
click at [763, 212] on div "Advanced Member + access to select Admin settings (Tags Management, Audit Logs,…" at bounding box center [667, 210] width 278 height 7
click at [60, 14] on nav "CloseCore Dashboard My Tasks Folders Checklist Reconciliations Notes Documents …" at bounding box center [167, 12] width 317 height 9
click at [54, 12] on link "Dashboard" at bounding box center [43, 12] width 33 height 9
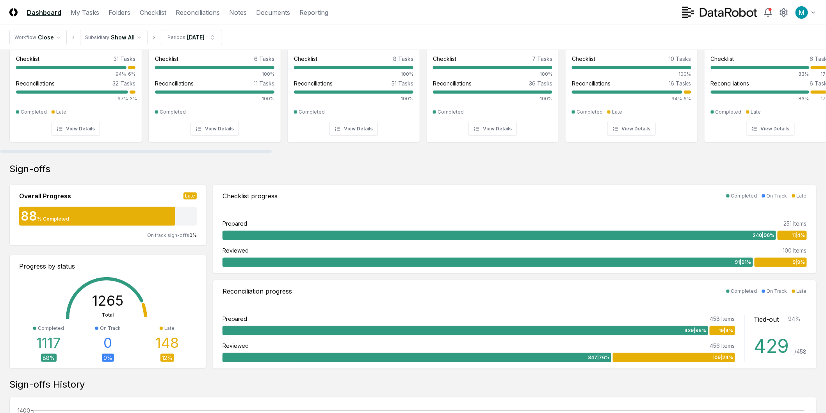
scroll to position [130, 0]
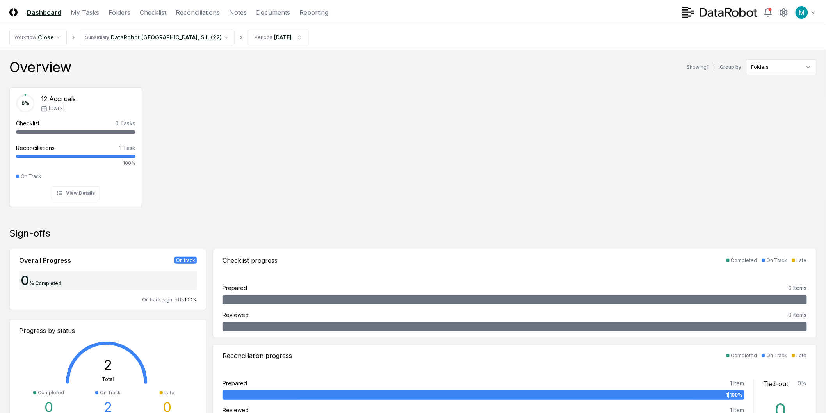
click at [729, 139] on div "0 % 12 Accruals [DATE] Checklist 0 Tasks - Reconciliations 1 Task 100% On Track…" at bounding box center [413, 146] width 826 height 130
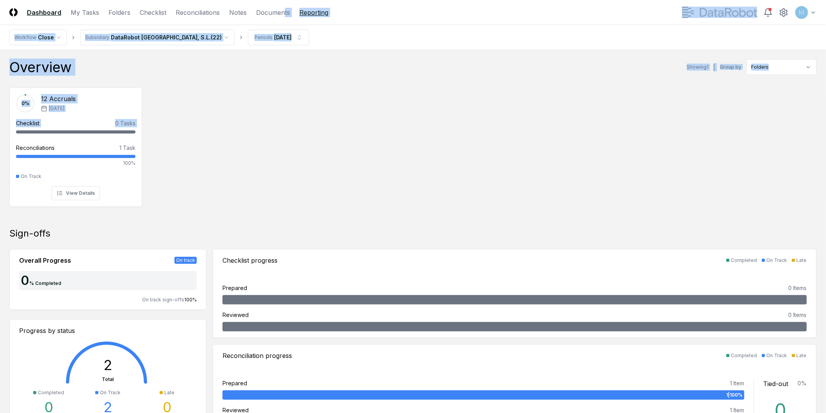
drag, startPoint x: 338, startPoint y: 16, endPoint x: 300, endPoint y: 14, distance: 38.3
click at [282, 9] on header "CloseCore Dashboard My Tasks Folders Checklist Reconciliations Notes Documents …" at bounding box center [413, 12] width 826 height 25
click at [359, 49] on nav "Workflow Close Subsidiary DataRobot Spain, S.L. ( 22 ) Periods Sep 2025" at bounding box center [413, 37] width 826 height 25
click at [297, 73] on div "Overview Showing 1 | Group by Folders" at bounding box center [412, 67] width 807 height 16
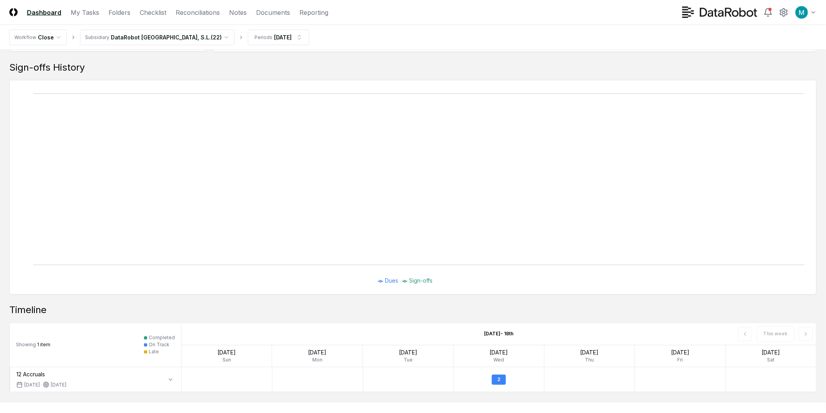
scroll to position [417, 0]
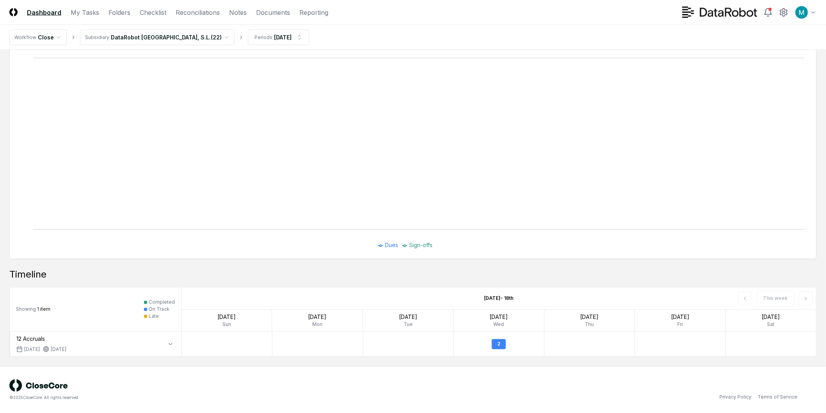
click at [749, 302] on div "This week" at bounding box center [689, 299] width 254 height 22
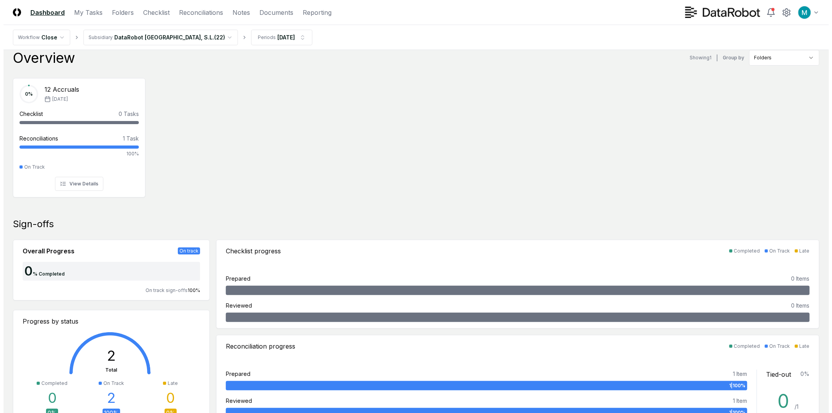
scroll to position [0, 0]
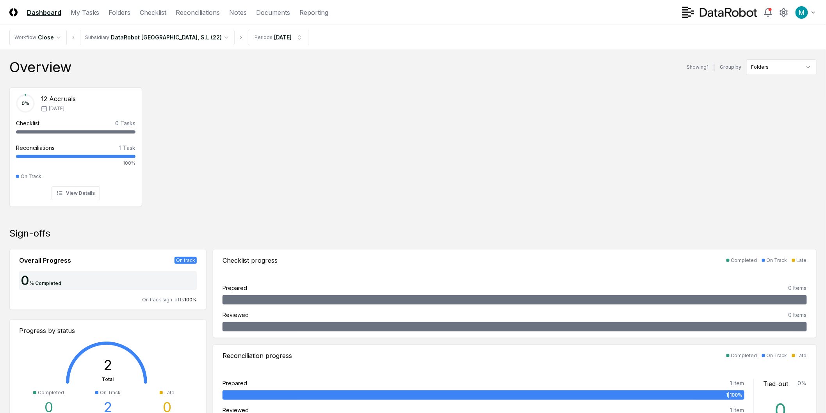
click at [134, 43] on html "CloseCore Dashboard My Tasks Folders Checklist Reconciliations Notes Documents …" at bounding box center [413, 415] width 826 height 830
